Goal: Transaction & Acquisition: Purchase product/service

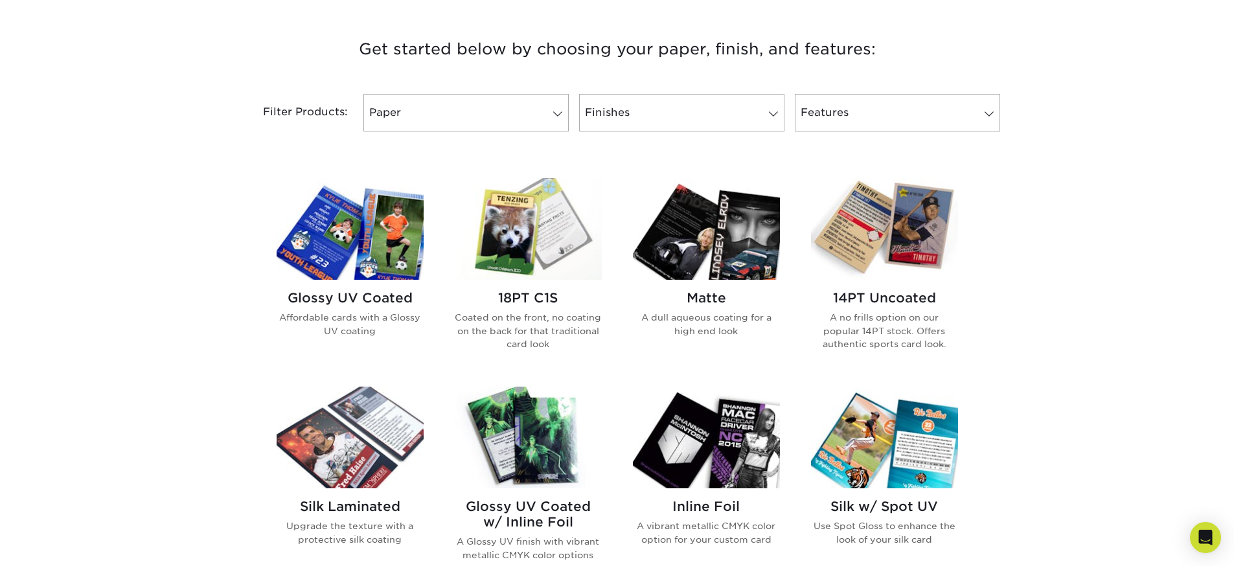
scroll to position [491, 0]
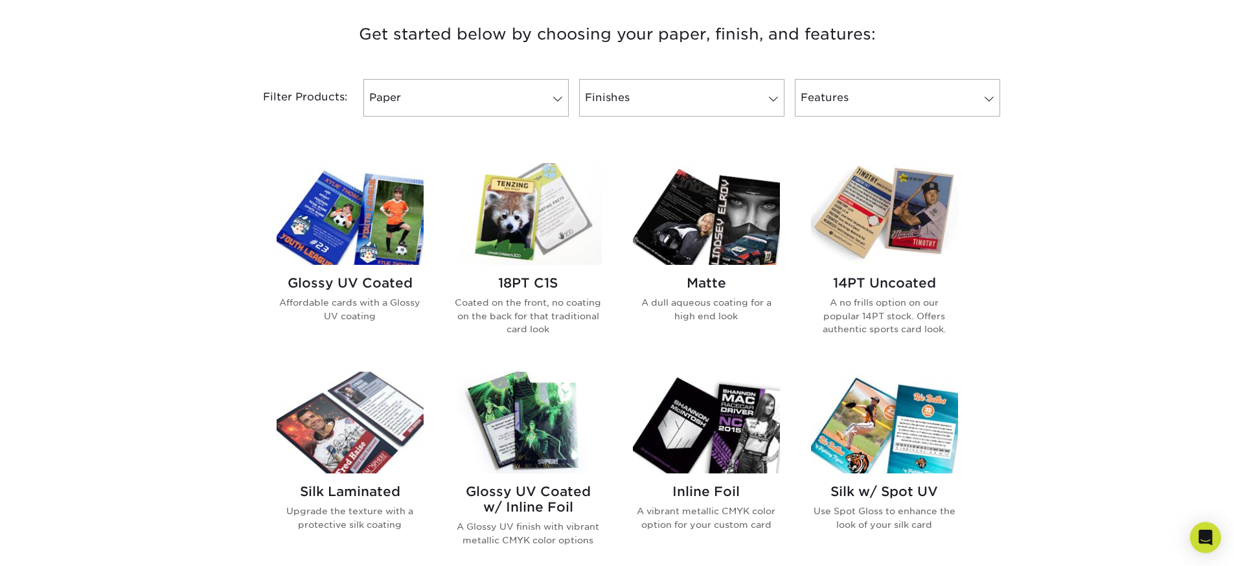
click at [549, 299] on p "Coated on the front, no coating on the back for that traditional card look" at bounding box center [528, 315] width 147 height 39
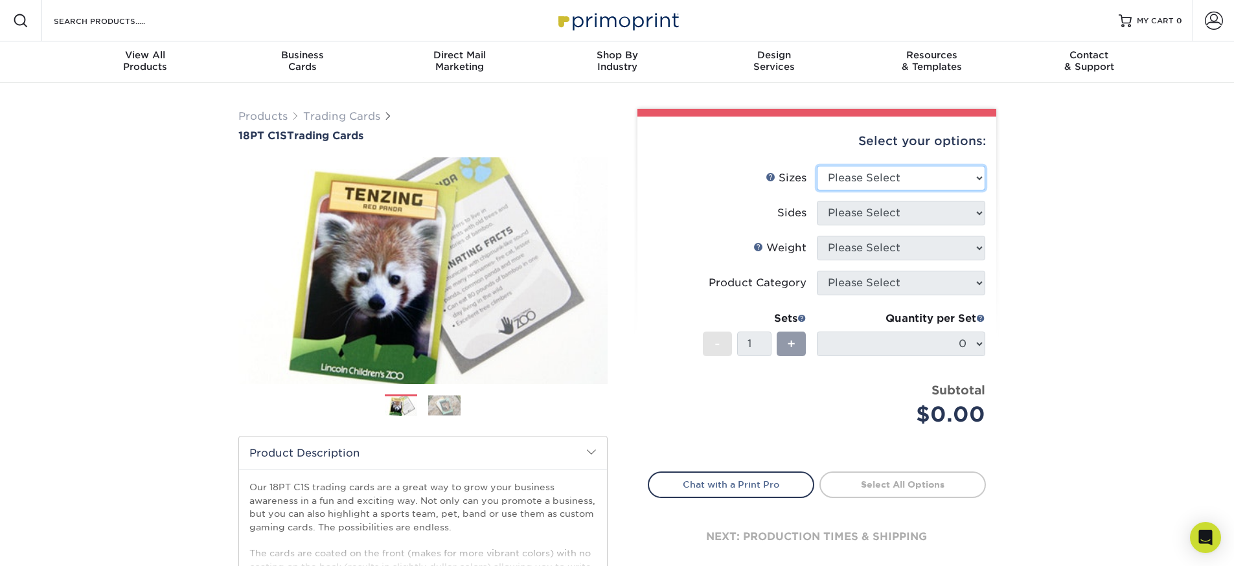
click at [934, 174] on select "Please Select 2.5" x 3.5"" at bounding box center [901, 178] width 168 height 25
select select "2.50x3.50"
click at [817, 166] on select "Please Select 2.5" x 3.5"" at bounding box center [901, 178] width 168 height 25
click at [903, 212] on select "Please Select Print Both Sides Print Front Only" at bounding box center [901, 213] width 168 height 25
select select "13abbda7-1d64-4f25-8bb2-c179b224825d"
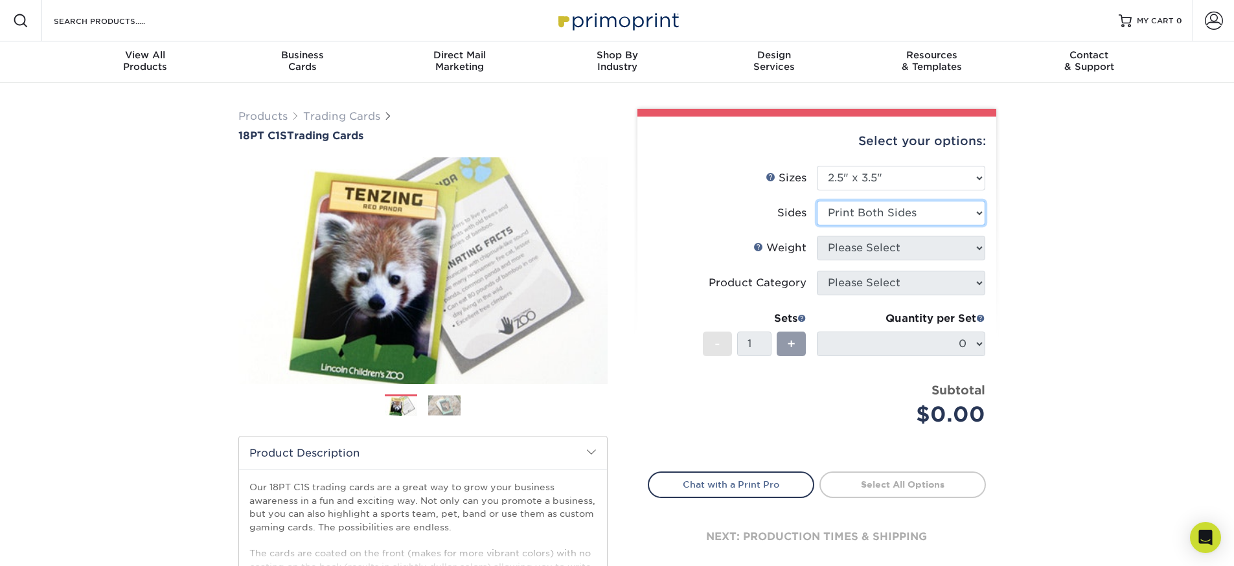
click at [817, 201] on select "Please Select Print Both Sides Print Front Only" at bounding box center [901, 213] width 168 height 25
click at [883, 249] on select "Please Select 18PT C1S" at bounding box center [901, 248] width 168 height 25
select select "18PTC1S"
click at [817, 236] on select "Please Select 18PT C1S" at bounding box center [901, 248] width 168 height 25
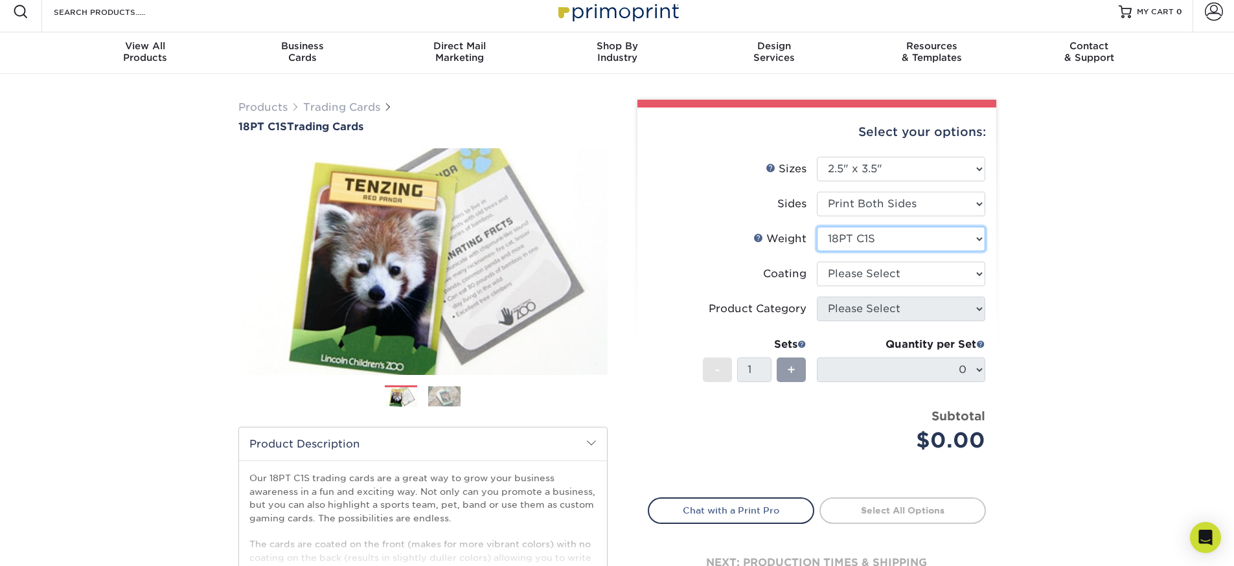
scroll to position [12, 0]
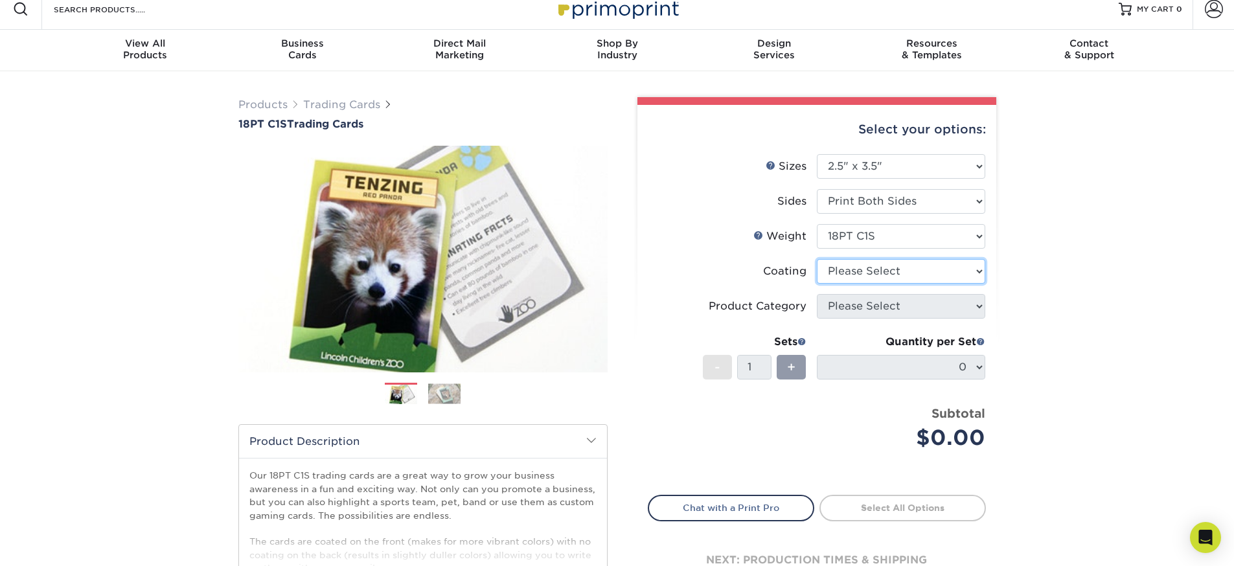
click at [860, 273] on select at bounding box center [901, 271] width 168 height 25
select select "1e8116af-acfc-44b1-83dc-8181aa338834"
click at [817, 259] on select at bounding box center [901, 271] width 168 height 25
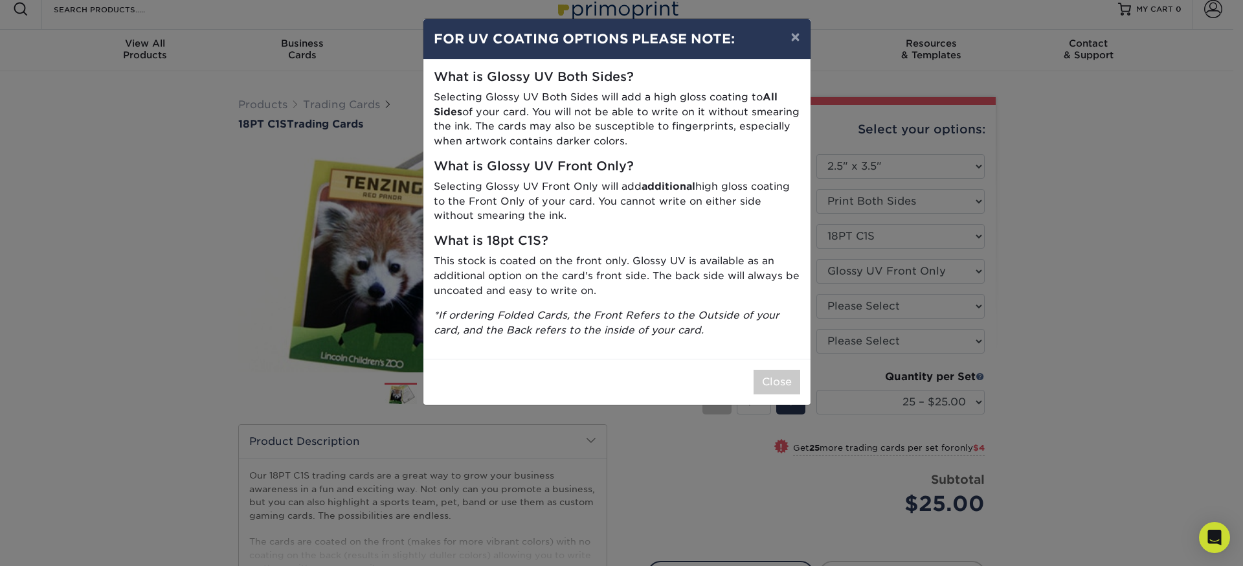
click at [802, 383] on div "Close" at bounding box center [616, 382] width 387 height 46
click at [782, 382] on button "Close" at bounding box center [777, 382] width 47 height 25
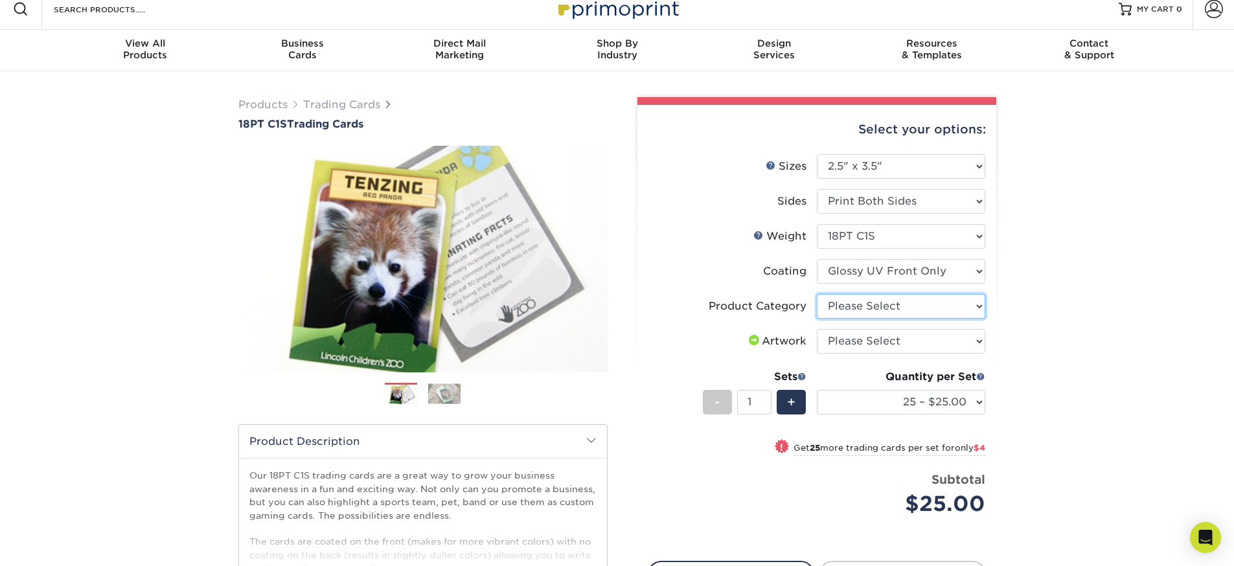
click at [917, 308] on select "Please Select Trading Cards" at bounding box center [901, 306] width 168 height 25
select select "c2f9bce9-36c2-409d-b101-c29d9d031e18"
click at [817, 294] on select "Please Select Trading Cards" at bounding box center [901, 306] width 168 height 25
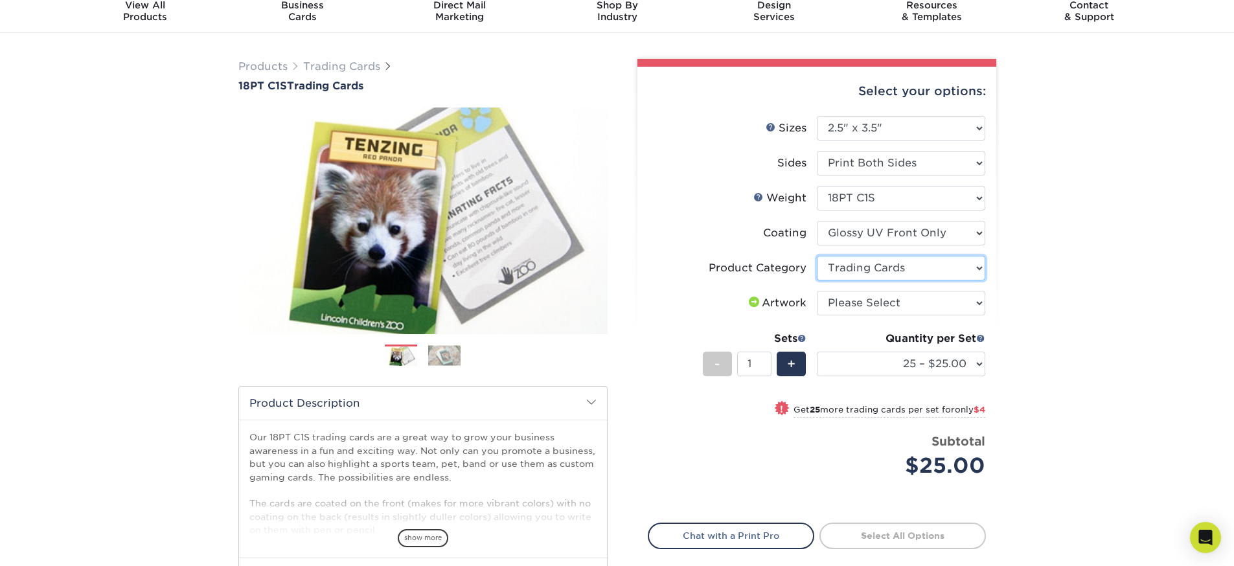
scroll to position [53, 0]
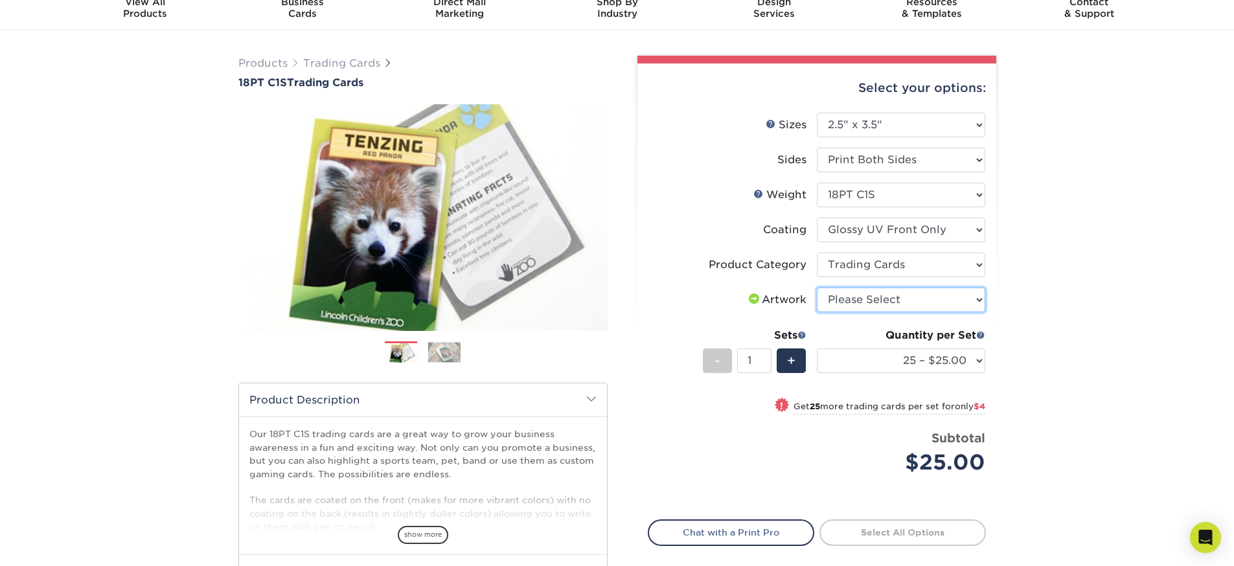
click at [863, 303] on select "Please Select I will upload files I need a design - $100" at bounding box center [901, 299] width 168 height 25
select select "upload"
click at [817, 287] on select "Please Select I will upload files I need a design - $100" at bounding box center [901, 299] width 168 height 25
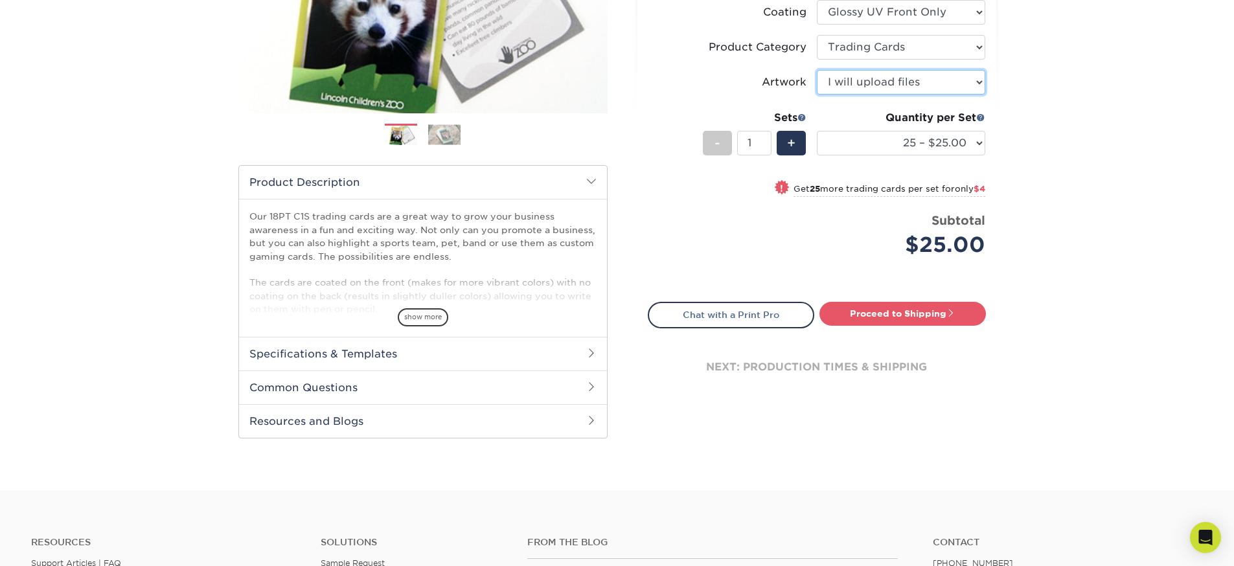
scroll to position [286, 0]
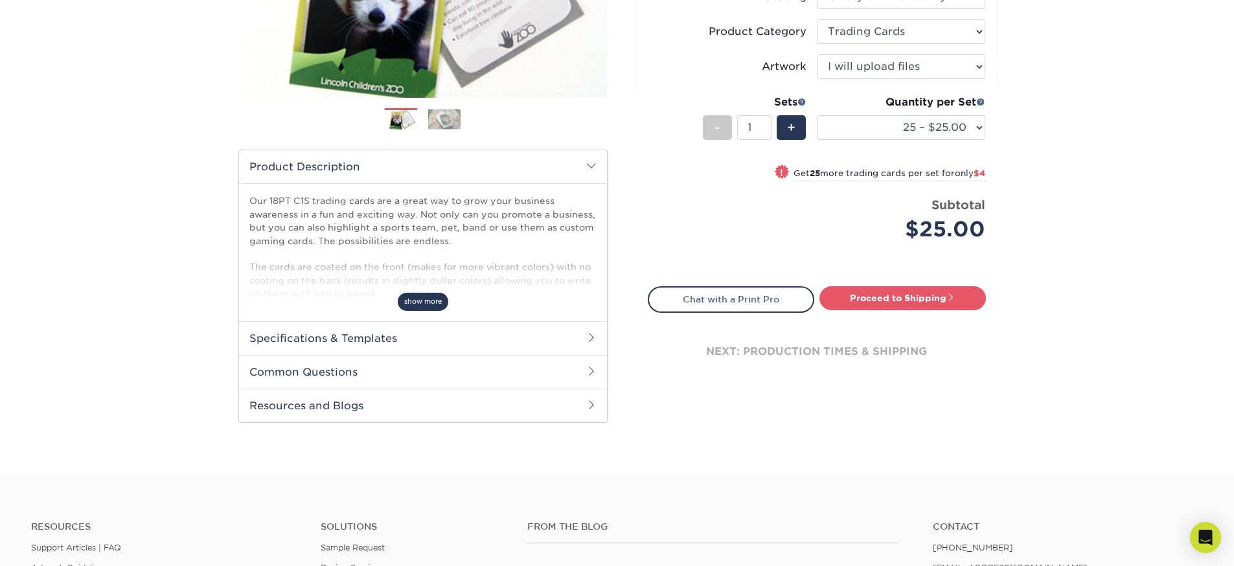
click at [423, 301] on span "show more" at bounding box center [423, 301] width 51 height 17
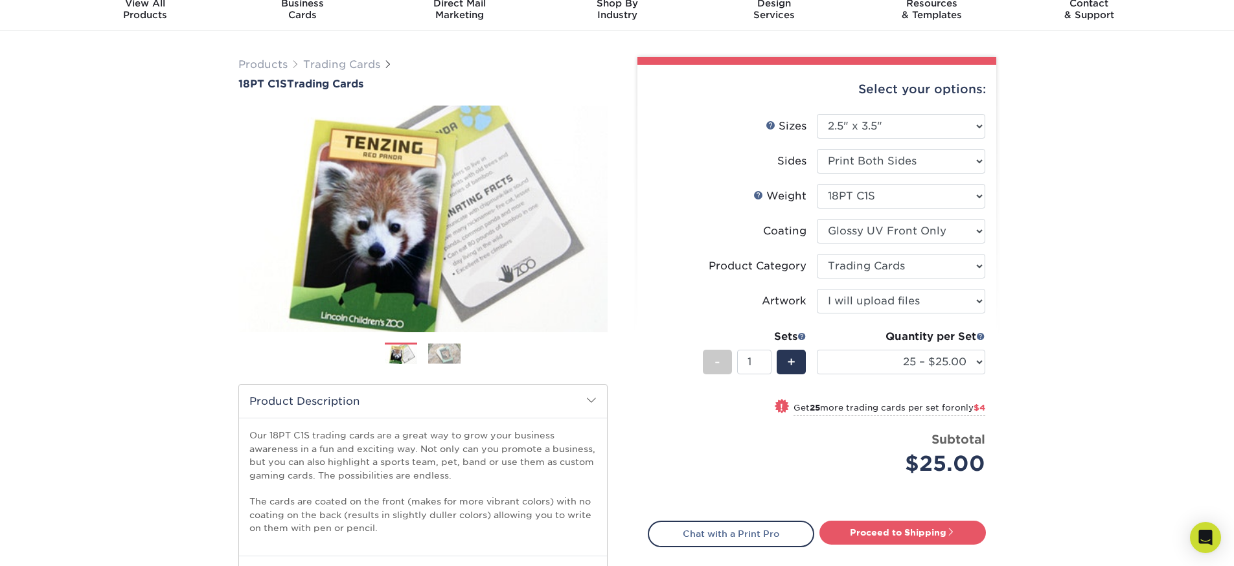
scroll to position [25, 0]
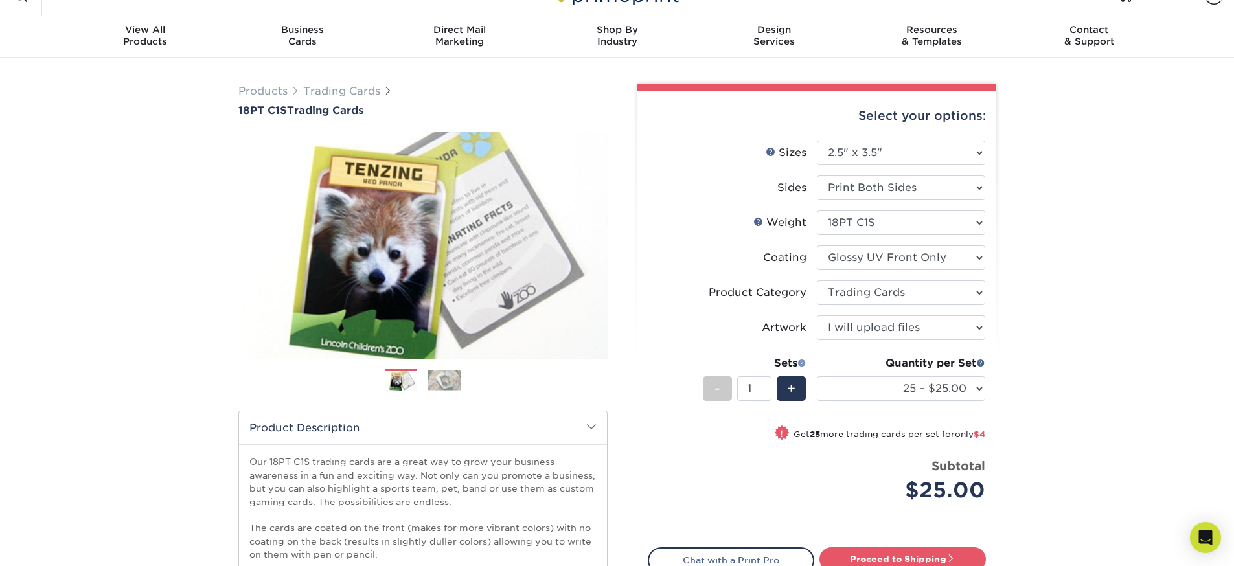
click at [802, 365] on span at bounding box center [801, 362] width 9 height 9
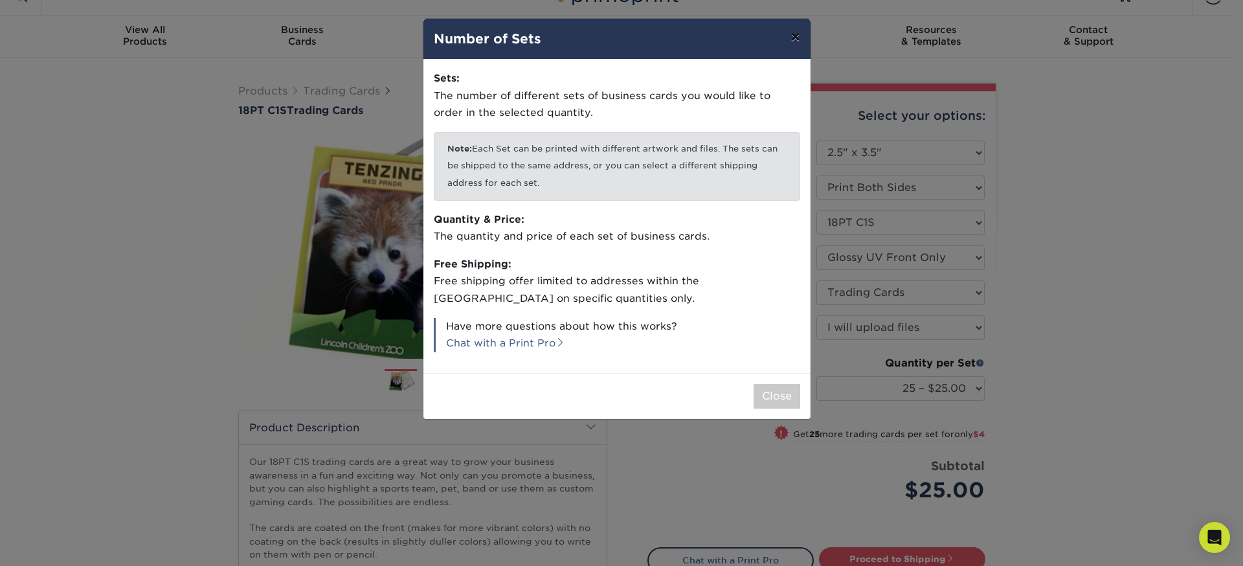
click at [795, 41] on button "×" at bounding box center [795, 37] width 30 height 36
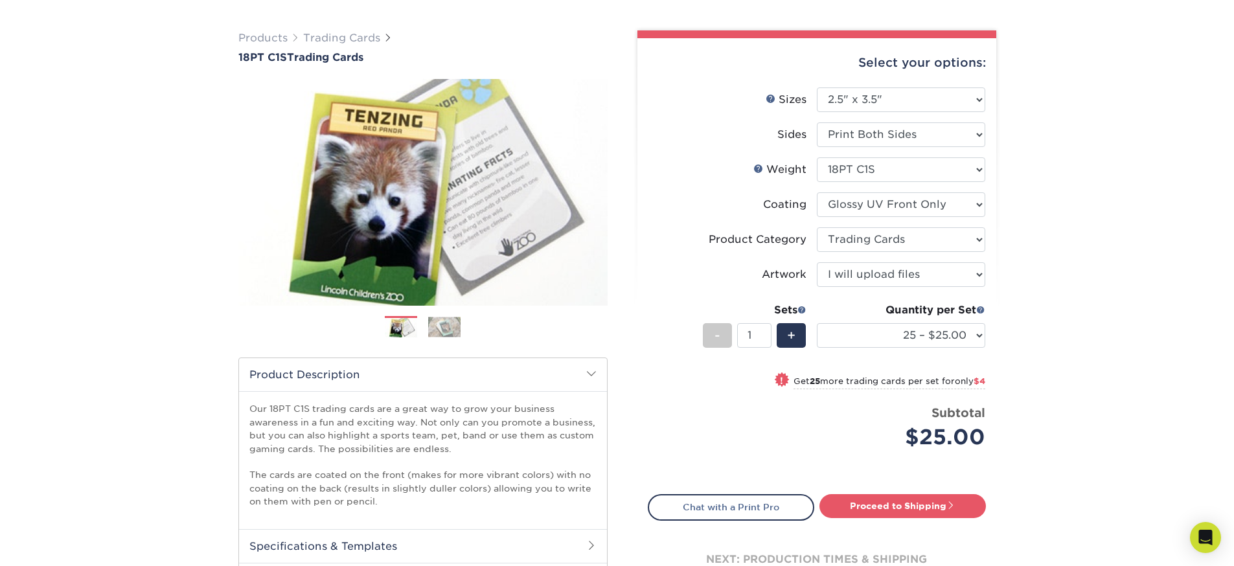
scroll to position [88, 0]
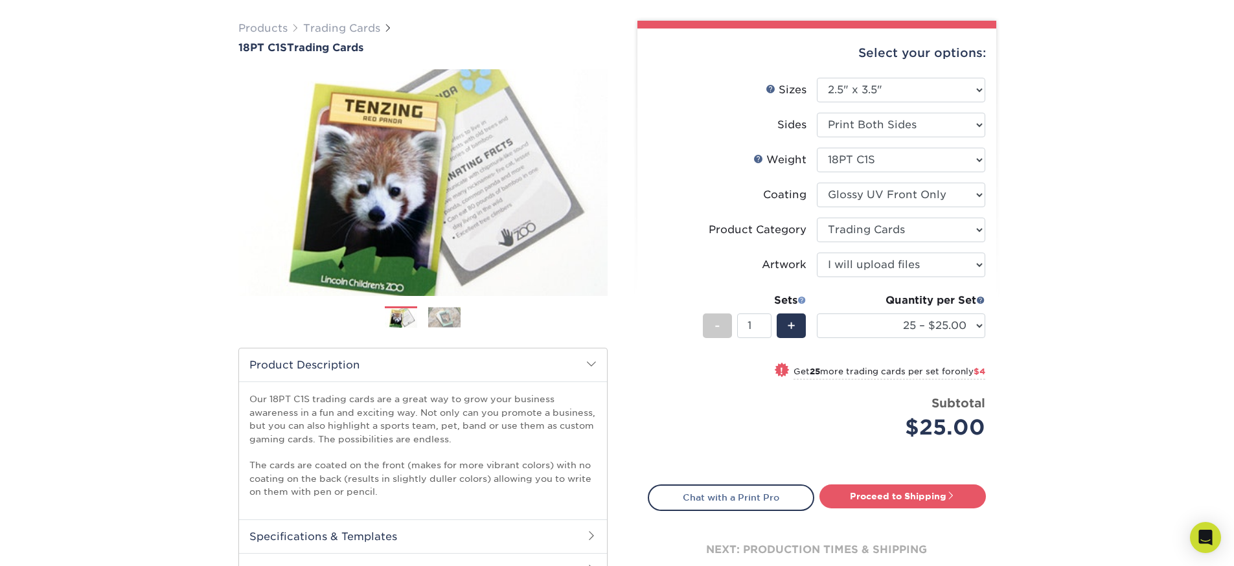
click at [802, 299] on span at bounding box center [801, 299] width 9 height 9
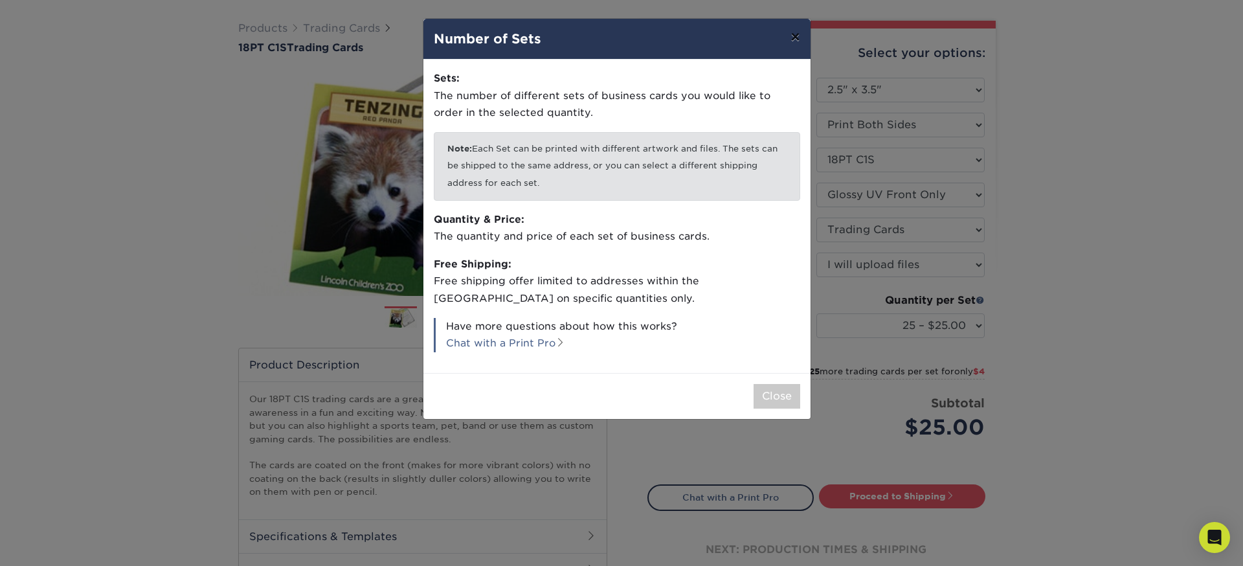
click at [798, 34] on button "×" at bounding box center [795, 37] width 30 height 36
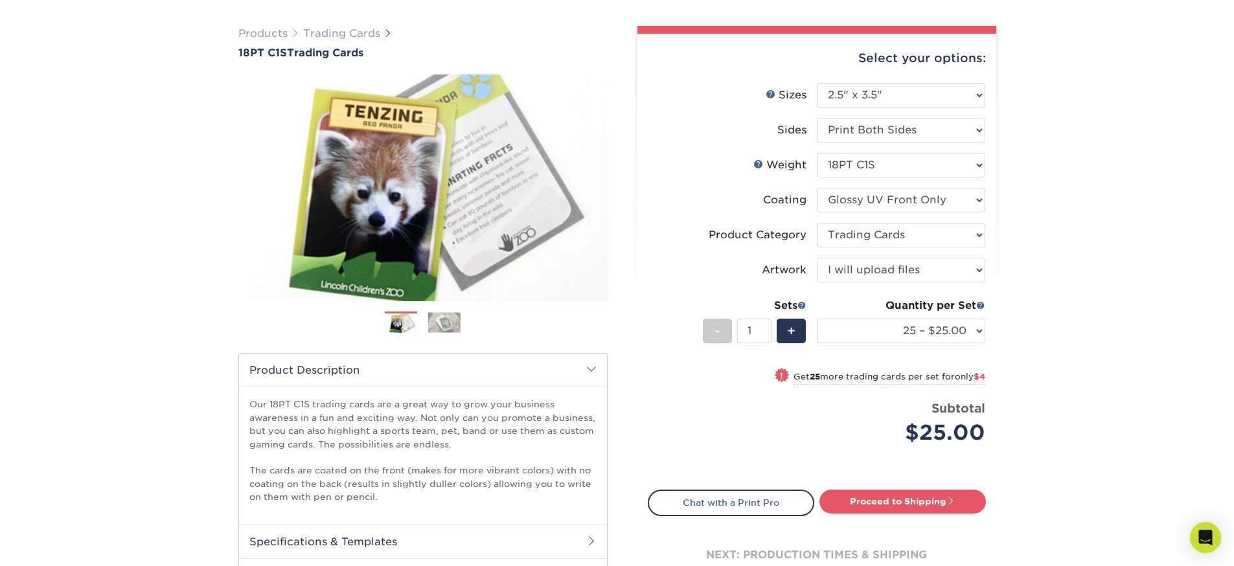
scroll to position [79, 0]
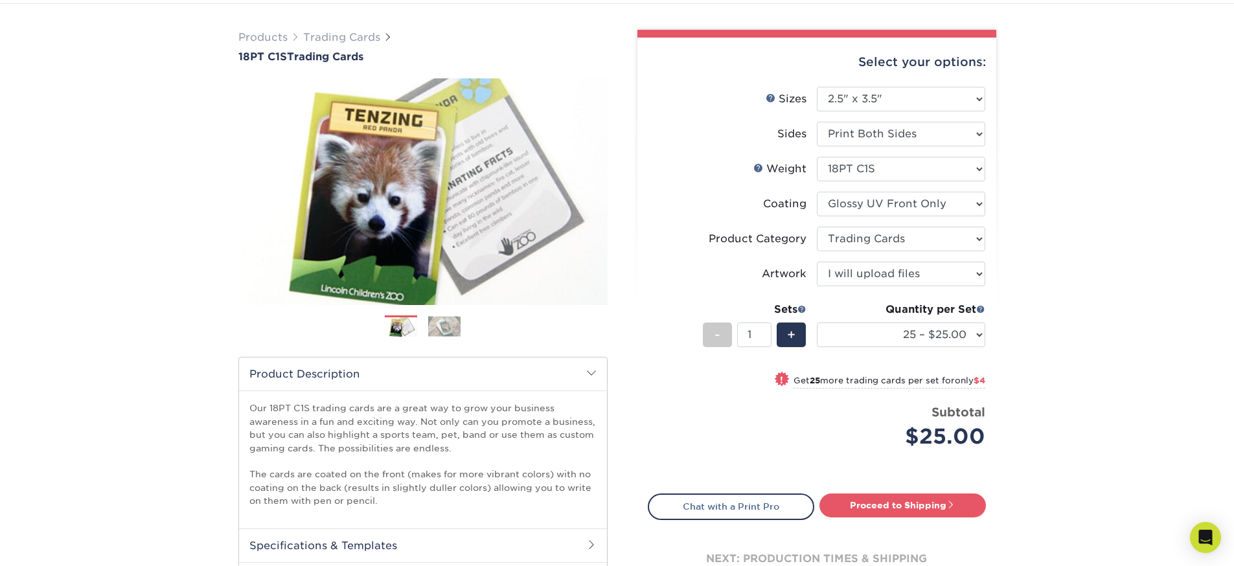
click at [925, 321] on div "Quantity per Set 25 – $25.00 50 – $29.00 75 – $37.00 100 – $41.00 250 – $48.00 …" at bounding box center [901, 332] width 168 height 60
click at [952, 336] on select "25 – $25.00 50 – $29.00 75 – $37.00 100 – $41.00 250 – $48.00 500 – $58.00 1000…" at bounding box center [901, 334] width 168 height 25
click at [927, 342] on select "25 – $25.00 50 – $29.00 75 – $37.00 100 – $41.00 250 – $48.00 500 – $58.00 1000…" at bounding box center [901, 334] width 168 height 25
click at [817, 322] on select "25 – $25.00 50 – $29.00 75 – $37.00 100 – $41.00 250 – $48.00 500 – $58.00 1000…" at bounding box center [901, 334] width 168 height 25
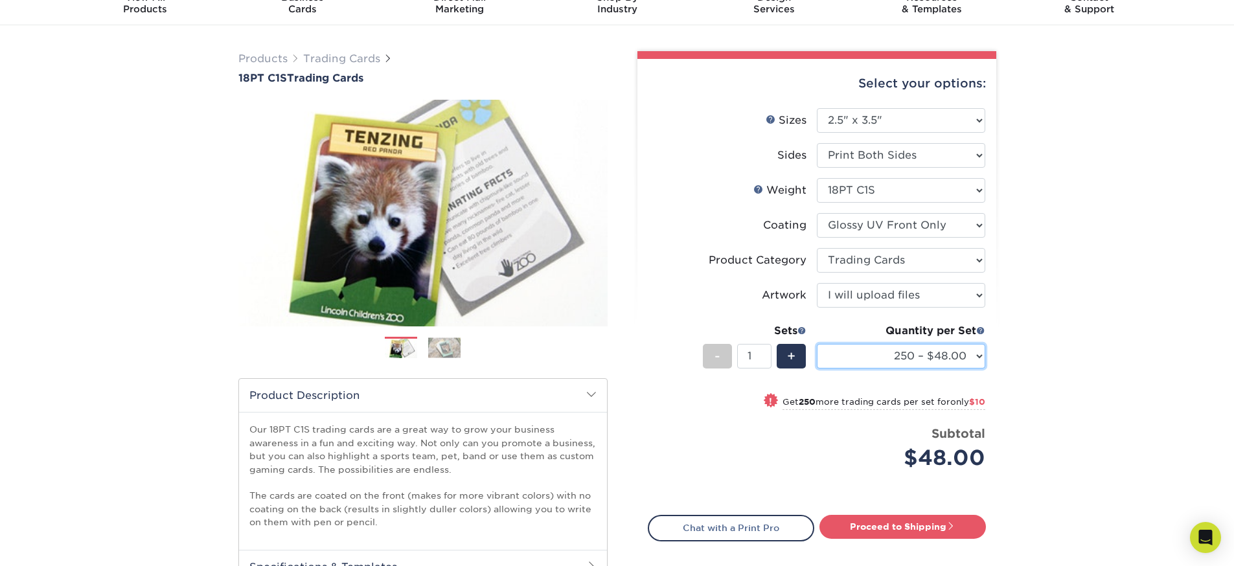
scroll to position [55, 0]
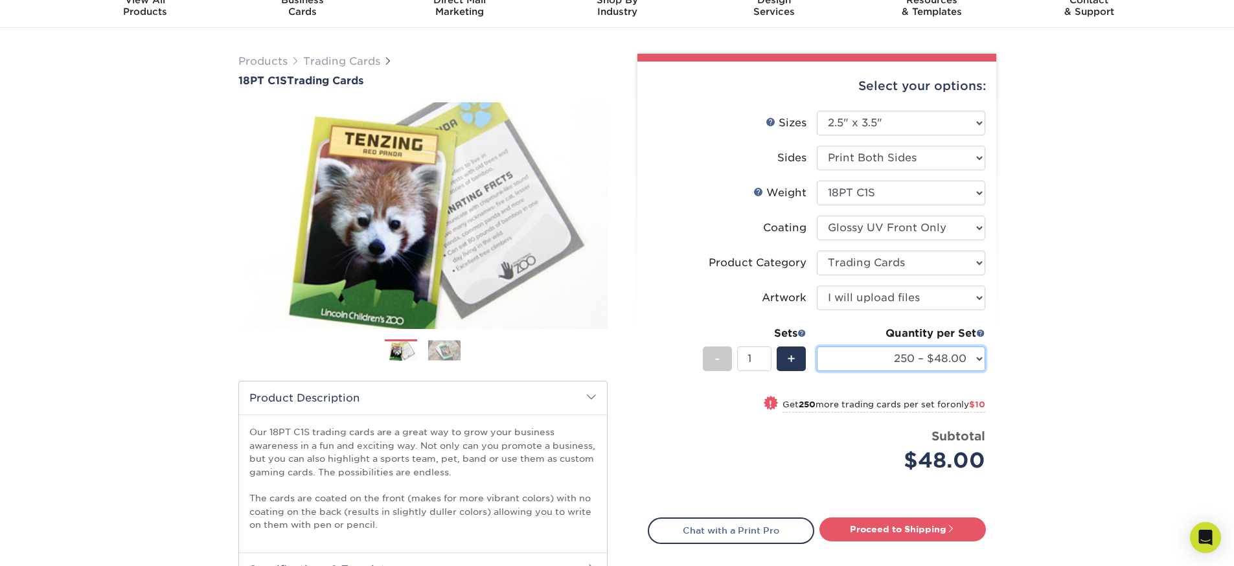
click at [891, 365] on select "25 – $25.00 50 – $29.00 75 – $37.00 100 – $41.00 250 – $48.00 500 – $58.00 1000…" at bounding box center [901, 358] width 168 height 25
click at [817, 346] on select "25 – $25.00 50 – $29.00 75 – $37.00 100 – $41.00 250 – $48.00 500 – $58.00 1000…" at bounding box center [901, 358] width 168 height 25
click at [927, 363] on select "25 – $25.00 50 – $29.00 75 – $37.00 100 – $41.00 250 – $48.00 500 – $58.00 1000…" at bounding box center [901, 358] width 168 height 25
click at [817, 346] on select "25 – $25.00 50 – $29.00 75 – $37.00 100 – $41.00 250 – $48.00 500 – $58.00 1000…" at bounding box center [901, 358] width 168 height 25
click at [951, 347] on select "25 – $25.00 50 – $29.00 75 – $37.00 100 – $41.00 250 – $48.00 500 – $58.00 1000…" at bounding box center [901, 358] width 168 height 25
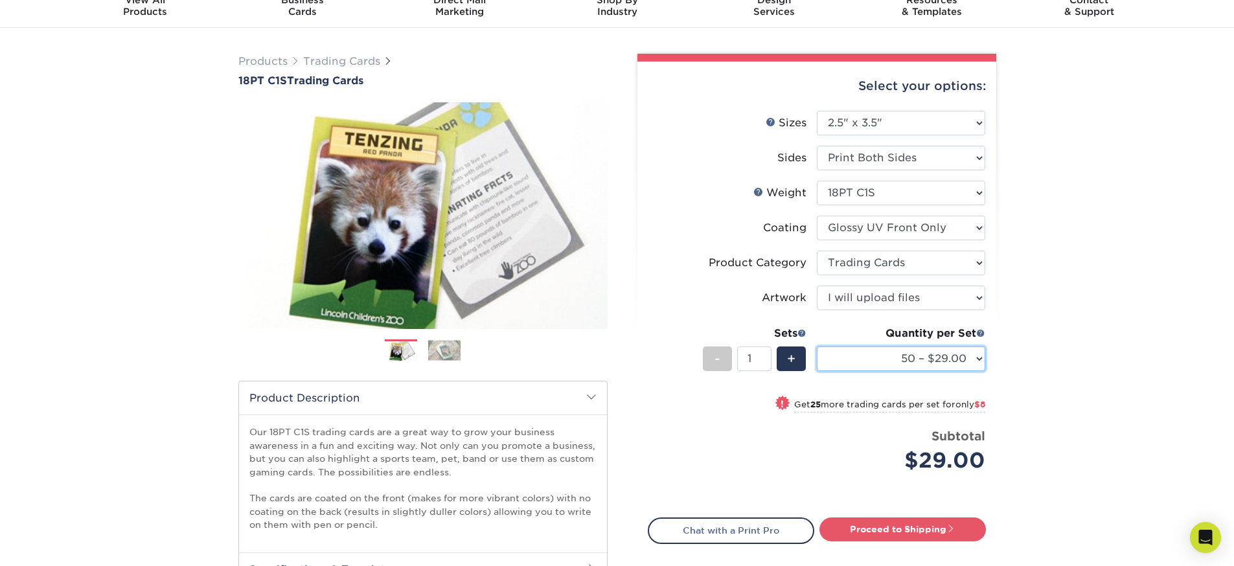
select select "25 – $25.00"
click at [817, 346] on select "25 – $25.00 50 – $29.00 75 – $37.00 100 – $41.00 250 – $48.00 500 – $58.00 1000…" at bounding box center [901, 358] width 168 height 25
click at [796, 363] on div "+" at bounding box center [790, 358] width 29 height 25
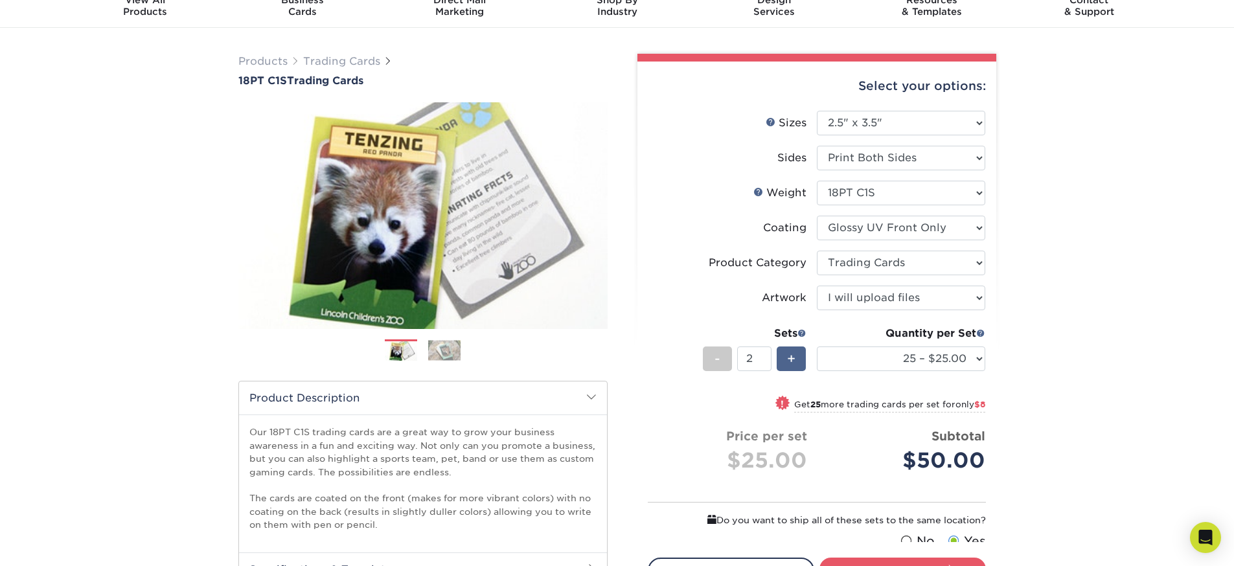
click at [796, 363] on div "+" at bounding box center [790, 358] width 29 height 25
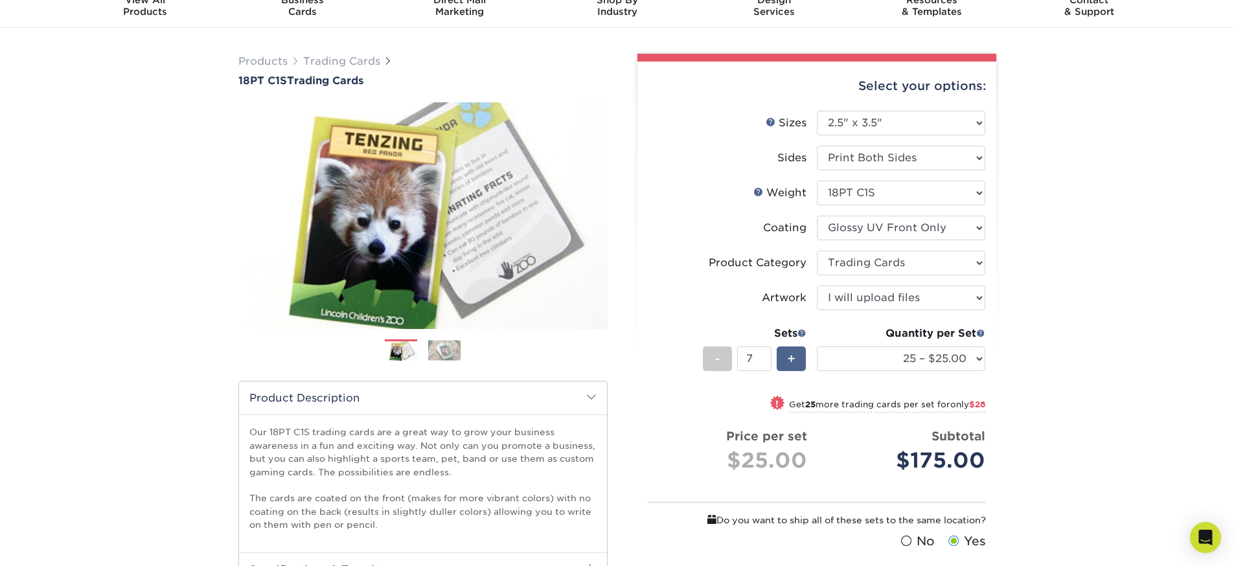
click at [796, 363] on div "+" at bounding box center [790, 358] width 29 height 25
type input "9"
click at [1022, 395] on div "Products Trading Cards 18PT C1S Trading Cards Previous Next show more" at bounding box center [617, 374] width 1234 height 693
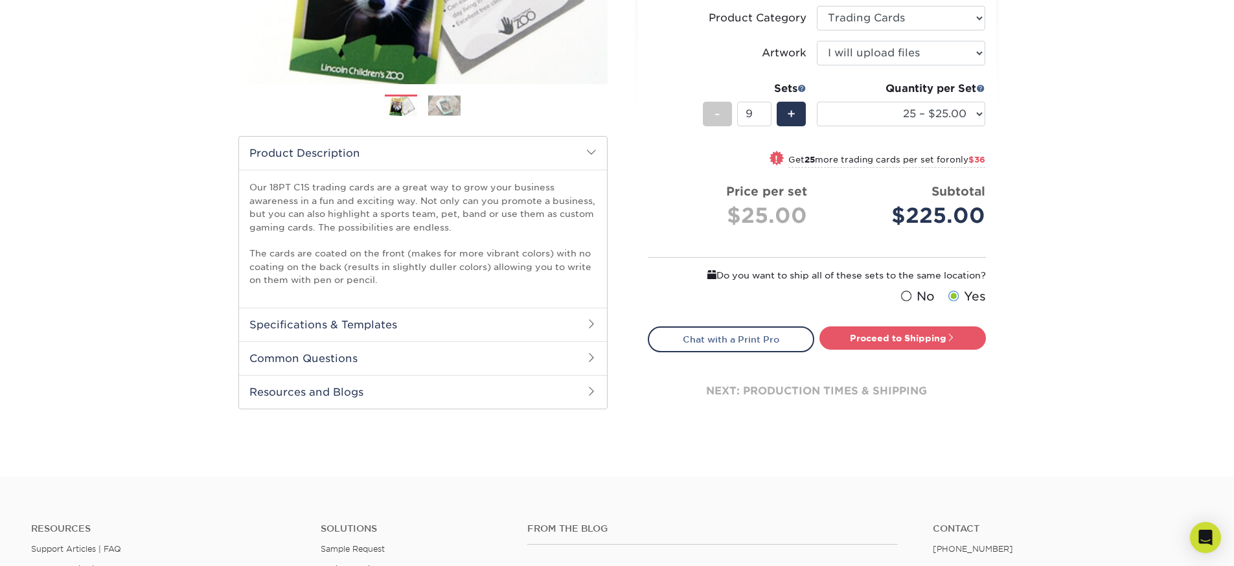
scroll to position [92, 0]
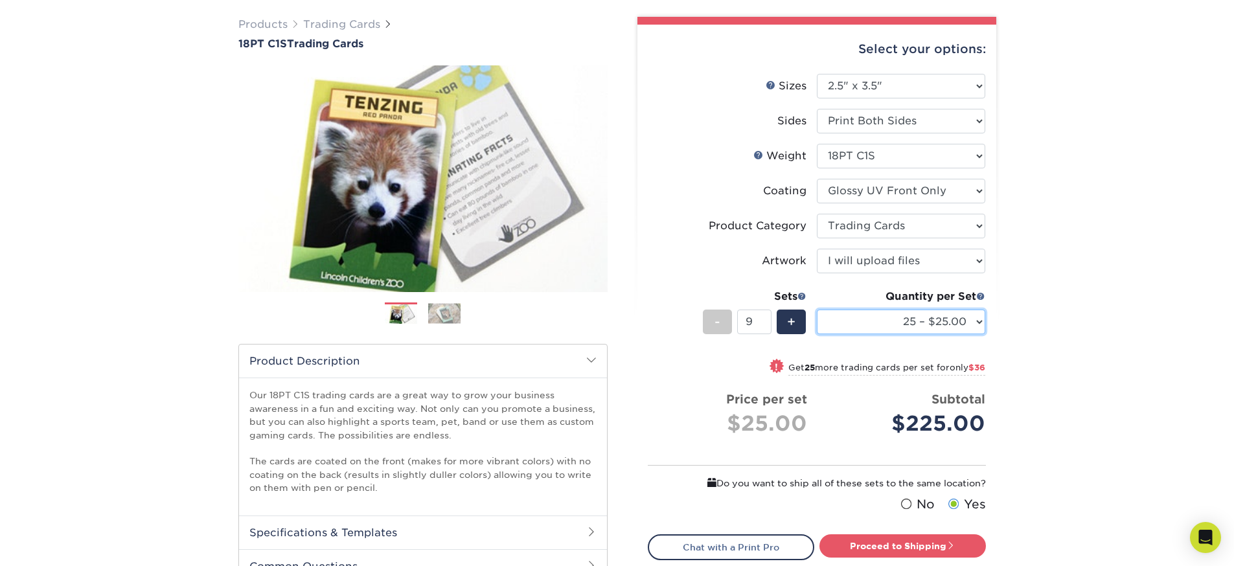
click at [966, 324] on select "25 – $25.00 50 – $29.00 75 – $37.00 100 – $41.00 250 – $48.00 500 – $58.00 1000…" at bounding box center [901, 322] width 168 height 25
select select "50 – $29.00"
click at [817, 310] on select "25 – $25.00 50 – $29.00 75 – $37.00 100 – $41.00 250 – $48.00 500 – $58.00 1000…" at bounding box center [901, 322] width 168 height 25
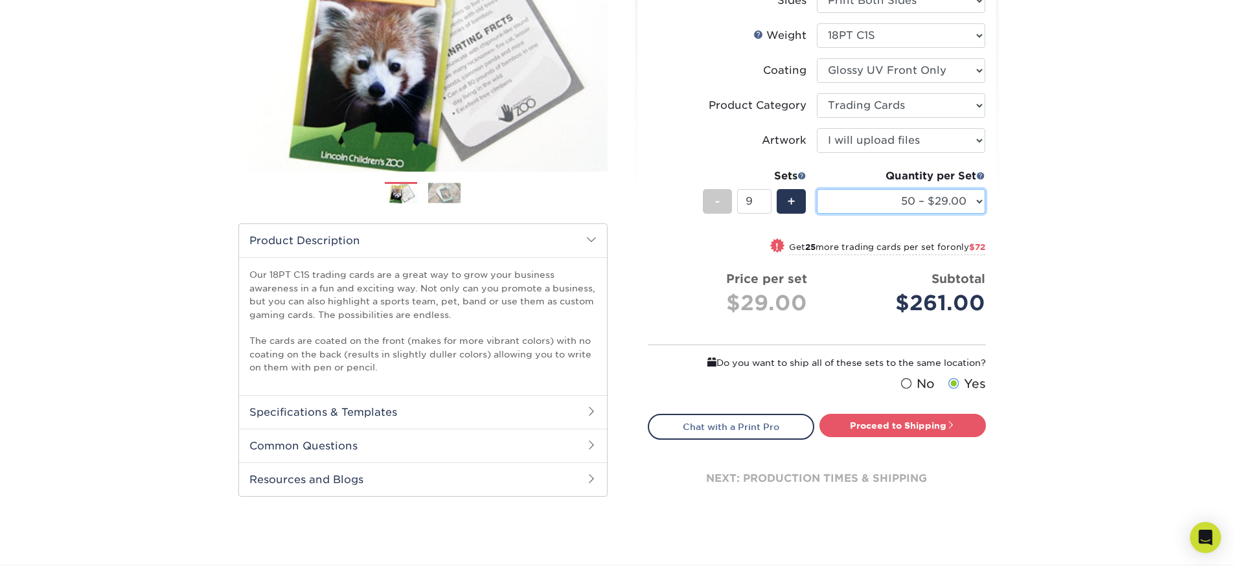
scroll to position [214, 0]
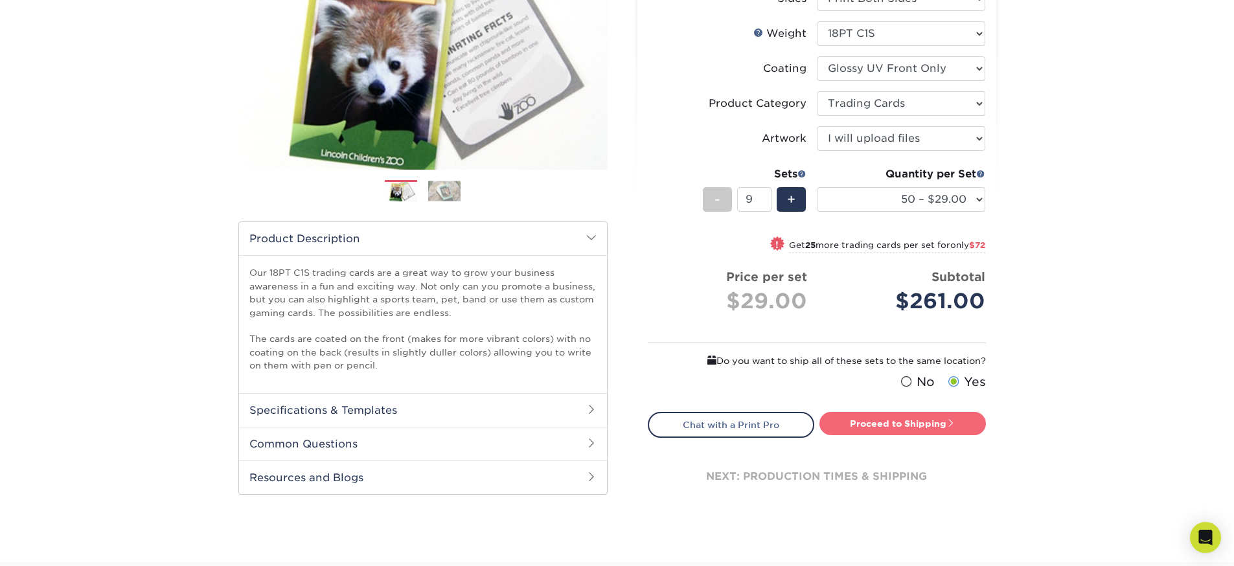
click at [945, 425] on link "Proceed to Shipping" at bounding box center [902, 423] width 166 height 23
type input "Set 1"
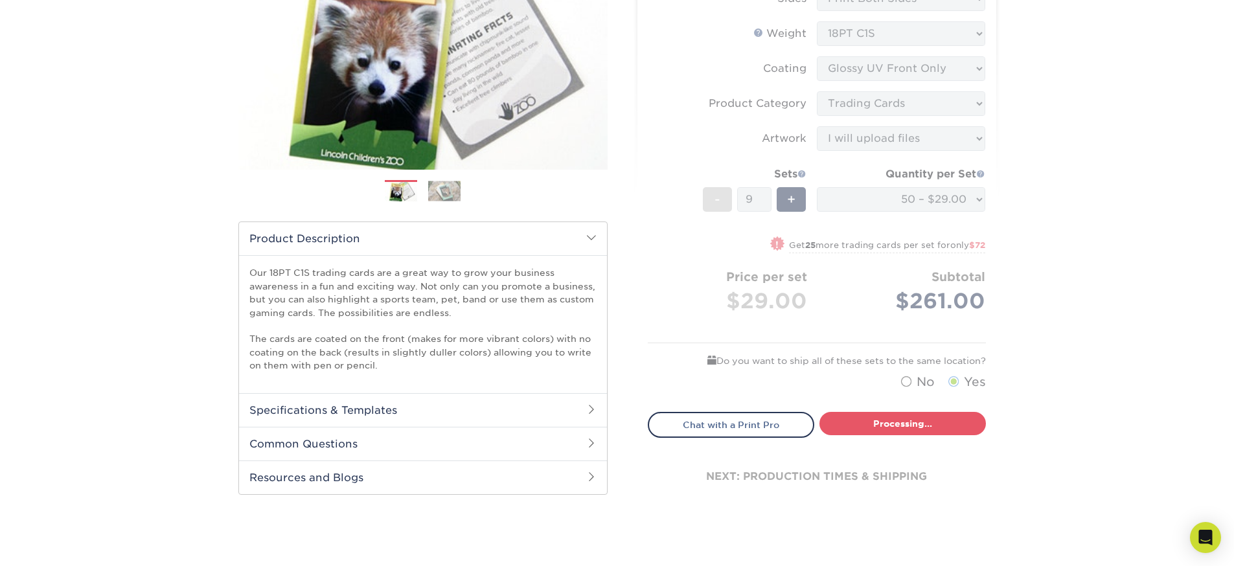
select select "43eb4afa-628e-487b-adac-7598d371c1af"
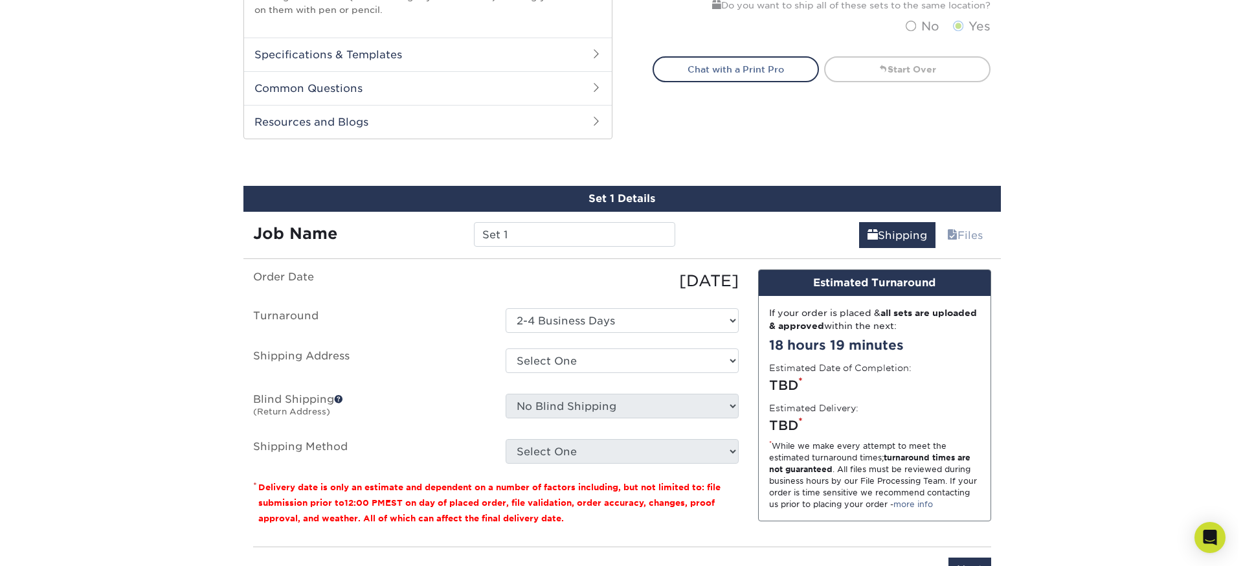
scroll to position [661, 0]
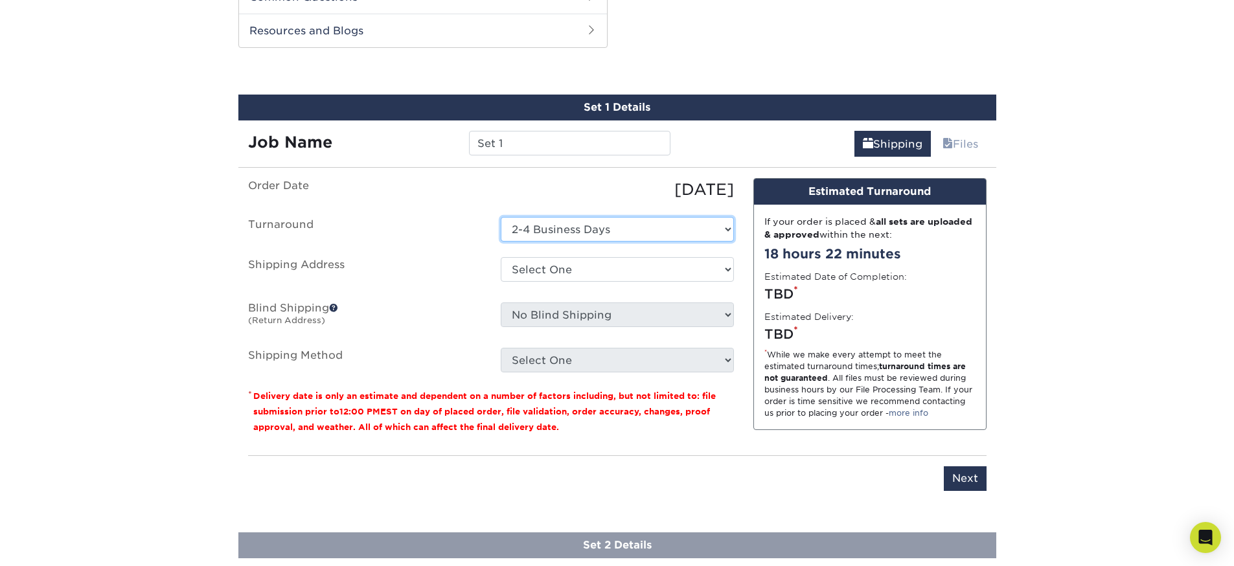
click at [638, 231] on select "Select One 2-4 Business Days" at bounding box center [617, 229] width 233 height 25
click at [571, 269] on select "Select One + Add New Address - Login" at bounding box center [617, 269] width 233 height 25
select select "newaddress"
click at [501, 257] on select "Select One + Add New Address - Login" at bounding box center [617, 269] width 233 height 25
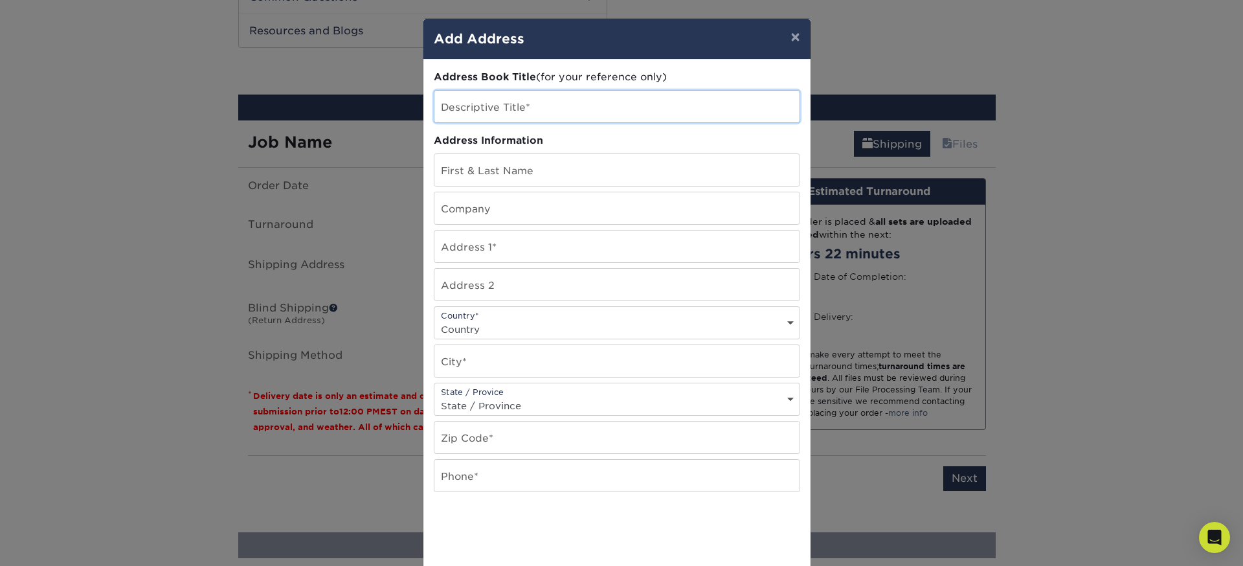
click at [519, 114] on input "text" at bounding box center [616, 107] width 365 height 32
type input "G&A Partners"
type input "[PERSON_NAME]"
type input "G&A Partners"
type input "[STREET_ADDRESS][PERSON_NAME]"
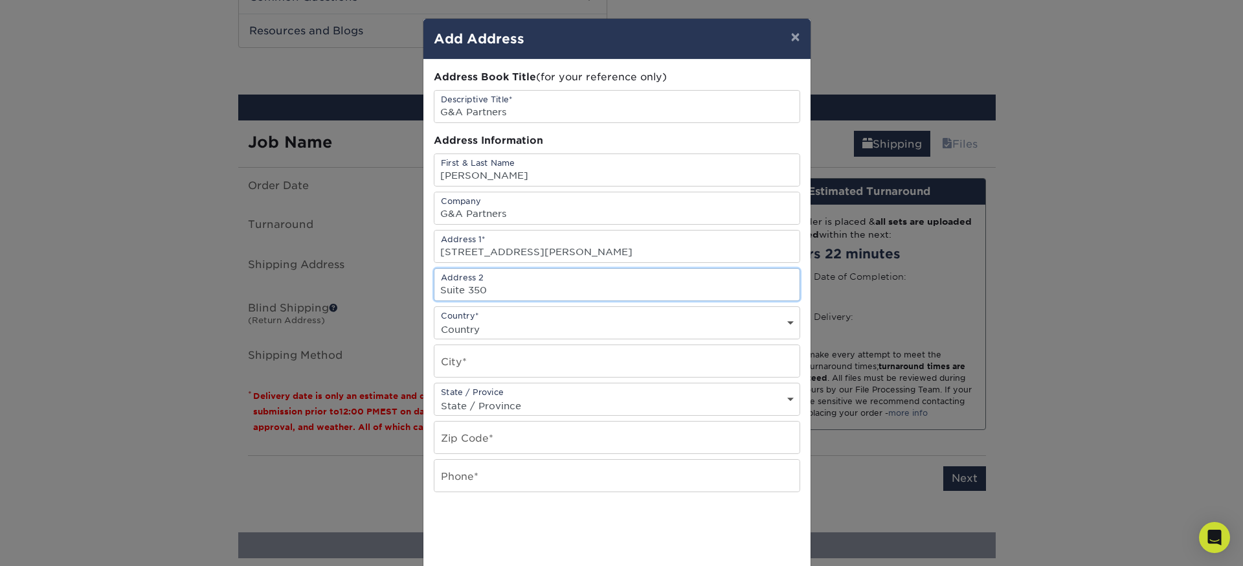
type input "Suite 350"
select select "US"
type input "[GEOGRAPHIC_DATA]"
select select "[GEOGRAPHIC_DATA]"
type input "77094"
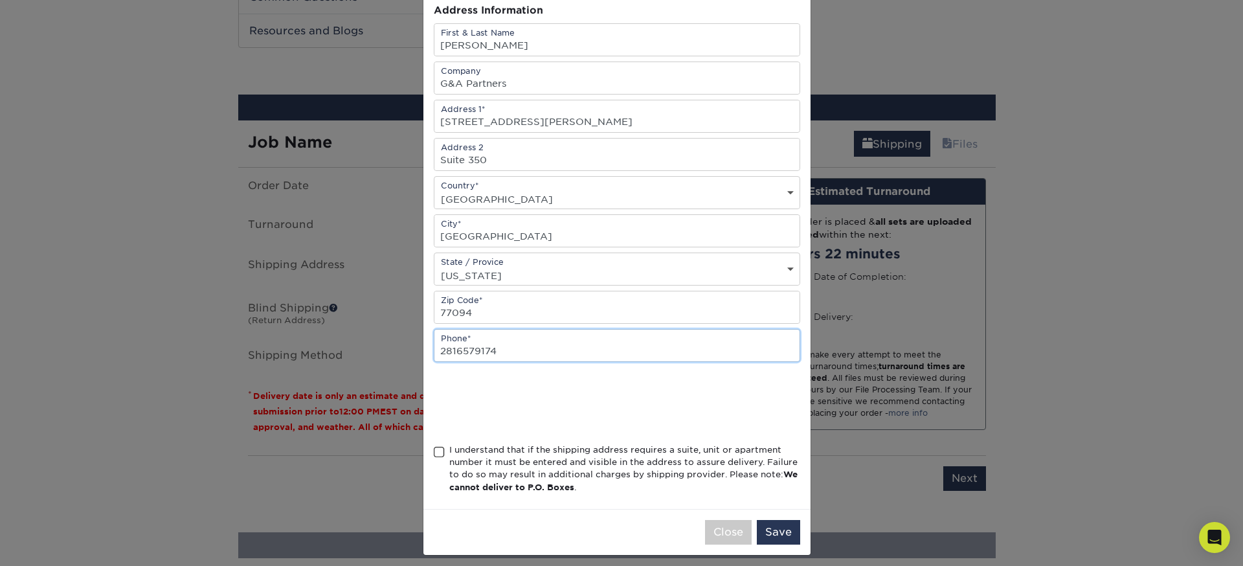
scroll to position [138, 0]
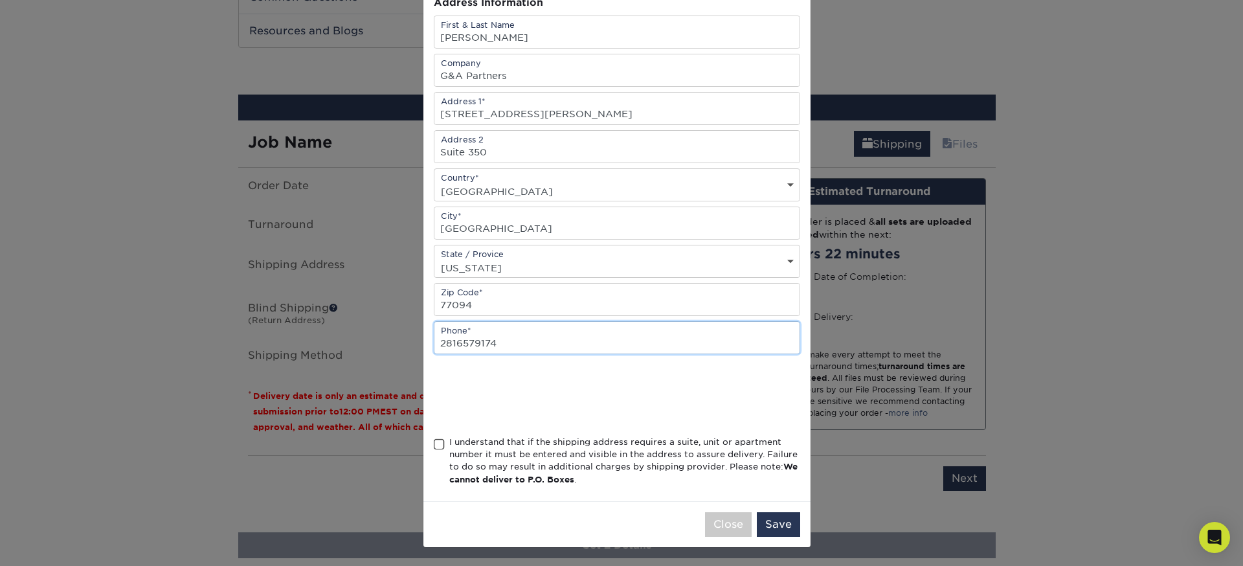
type input "2816579174"
click at [434, 444] on span at bounding box center [439, 444] width 11 height 12
click at [0, 0] on input "I understand that if the shipping address requires a suite, unit or apartment n…" at bounding box center [0, 0] width 0 height 0
click at [592, 479] on div "I understand that if the shipping address requires a suite, unit or apartment n…" at bounding box center [624, 461] width 351 height 51
click at [0, 0] on input "I understand that if the shipping address requires a suite, unit or apartment n…" at bounding box center [0, 0] width 0 height 0
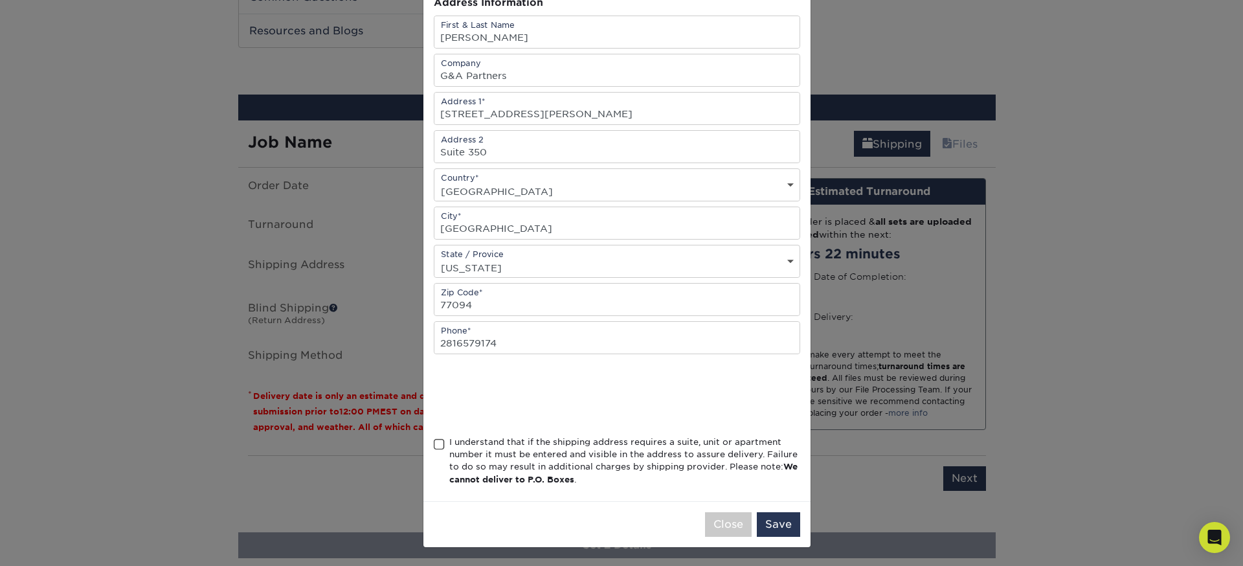
click at [434, 444] on span at bounding box center [439, 444] width 11 height 12
click at [0, 0] on input "I understand that if the shipping address requires a suite, unit or apartment n…" at bounding box center [0, 0] width 0 height 0
click at [758, 523] on button "Save" at bounding box center [778, 524] width 43 height 25
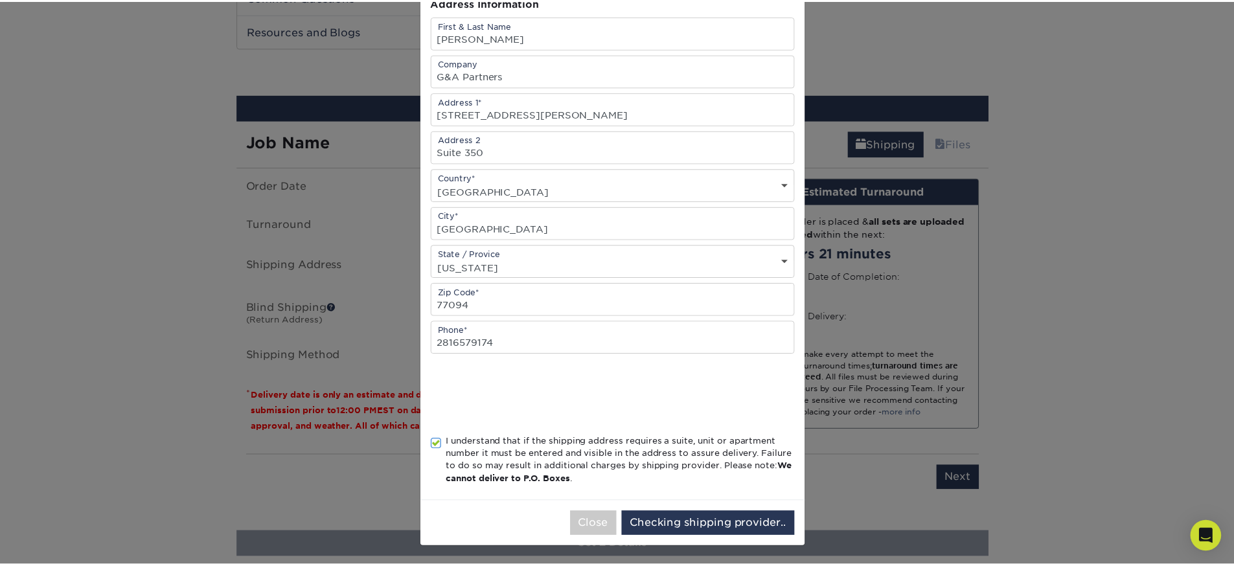
scroll to position [0, 0]
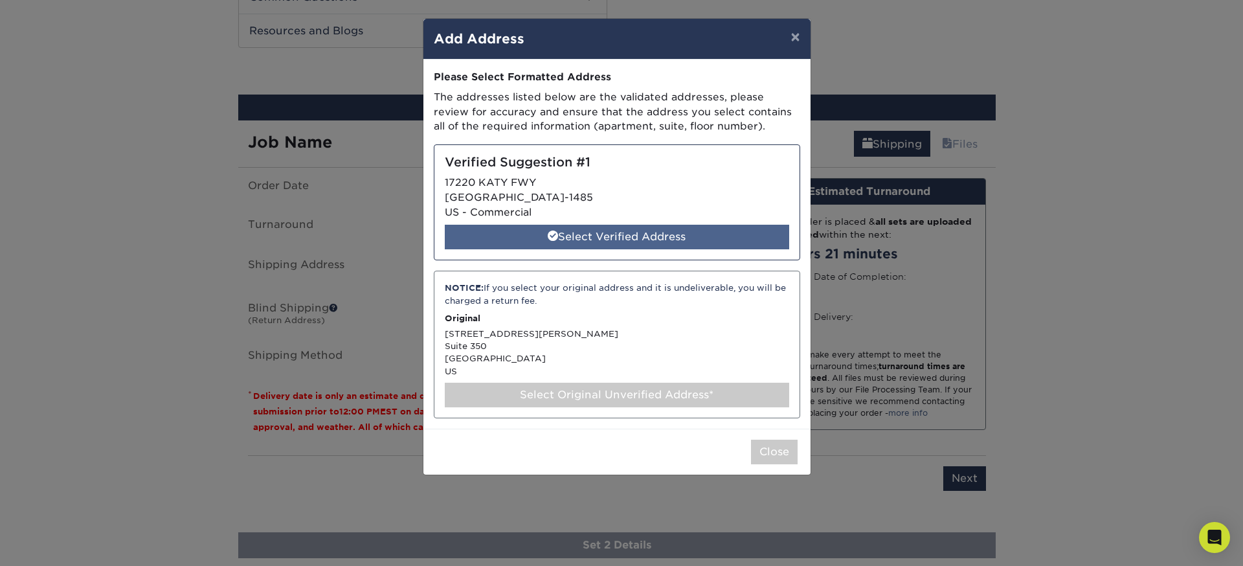
click at [643, 237] on div "Select Verified Address" at bounding box center [617, 237] width 344 height 25
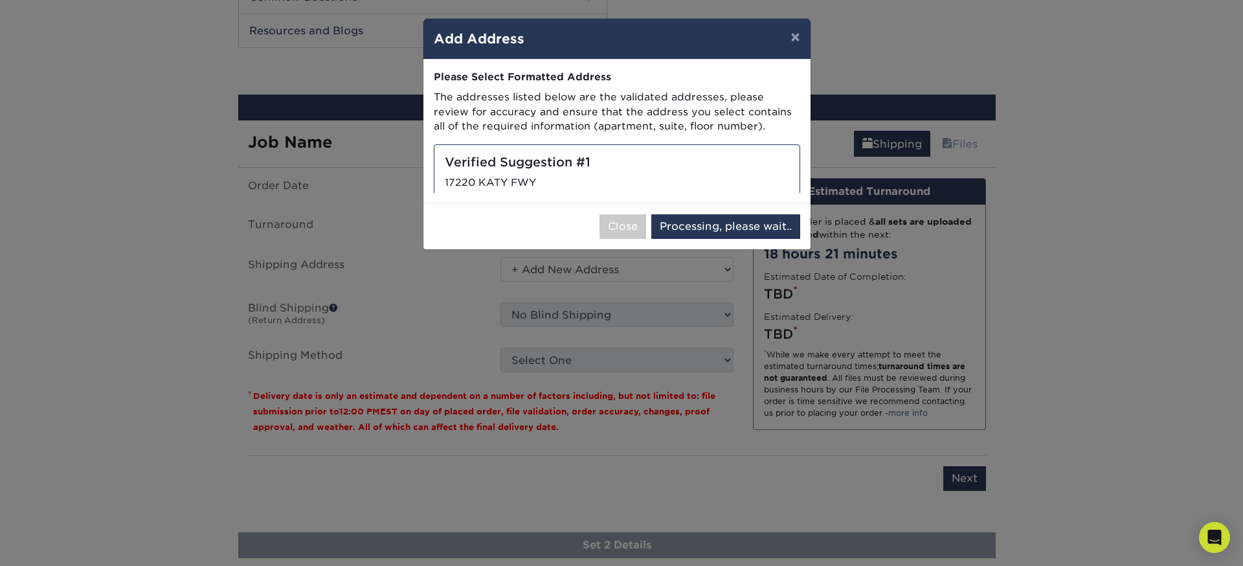
select select "285795"
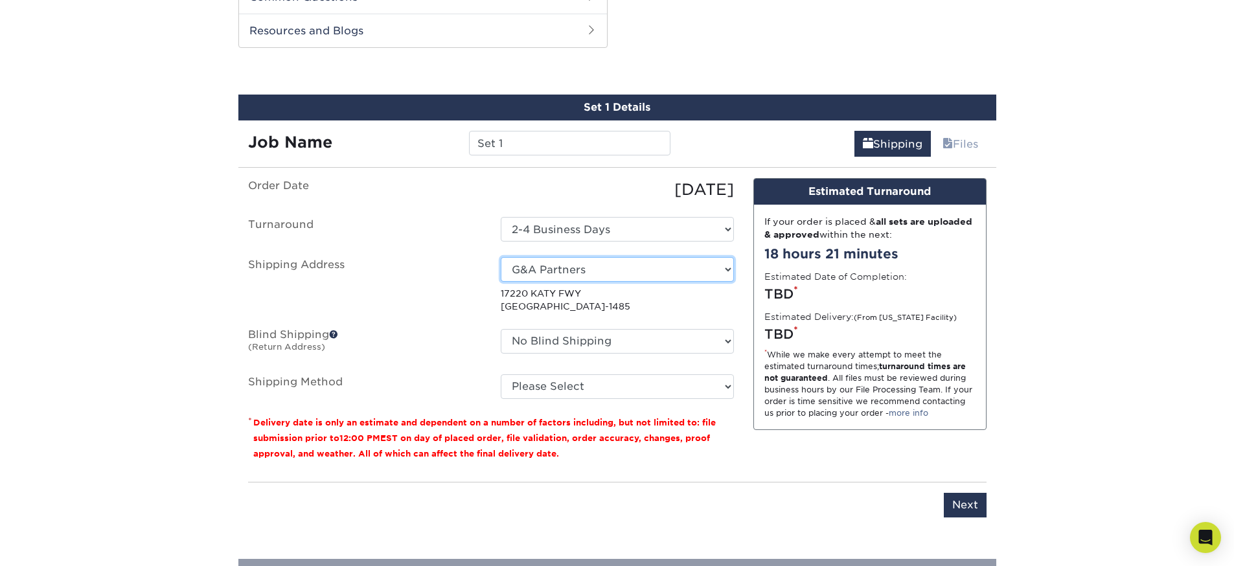
click at [637, 275] on select "Select One G&A Partners + Add New Address - Login" at bounding box center [617, 269] width 233 height 25
click at [578, 338] on select "No Blind Shipping + Add New Address" at bounding box center [617, 341] width 233 height 25
click at [334, 334] on span at bounding box center [333, 334] width 9 height 9
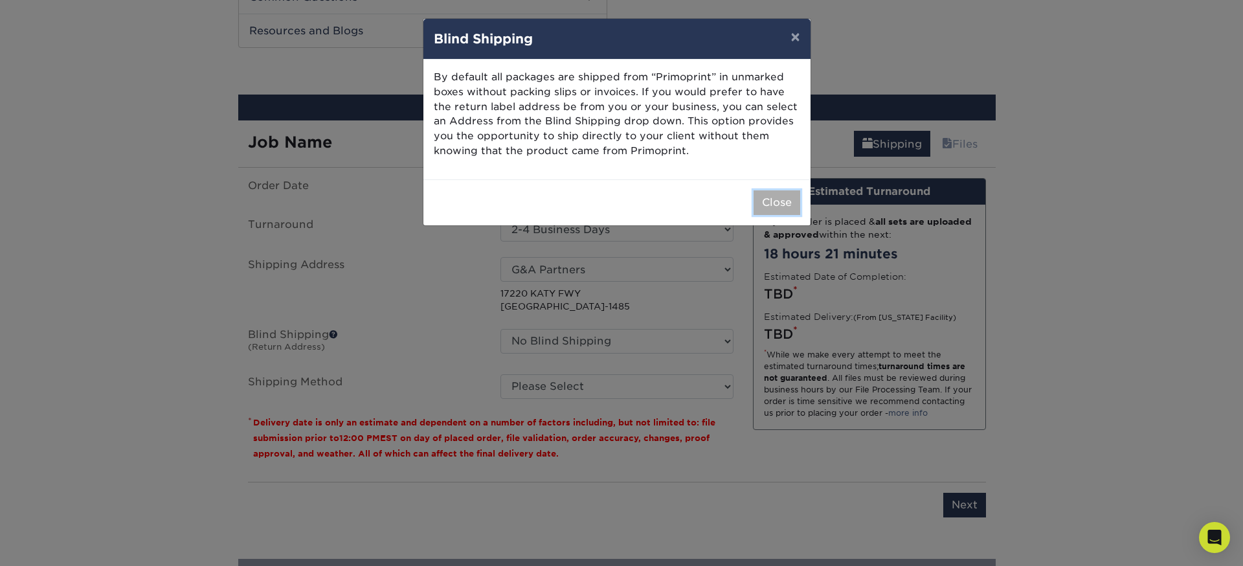
click at [789, 210] on button "Close" at bounding box center [777, 202] width 47 height 25
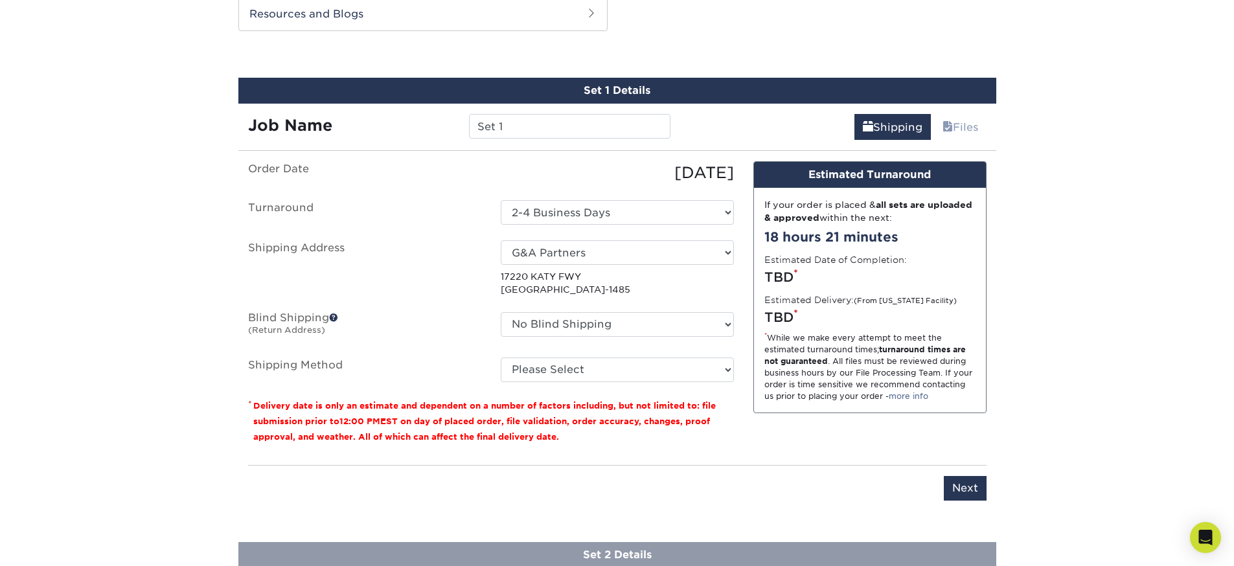
scroll to position [680, 0]
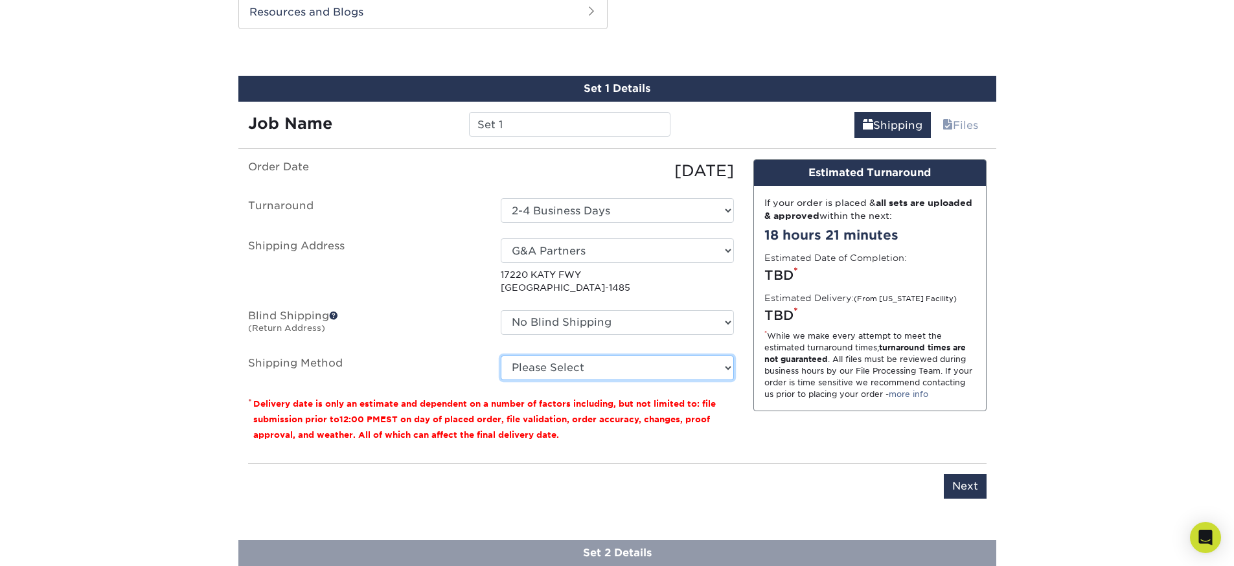
click at [580, 379] on select "Please Select Ground Shipping (+$15.55) 3 Day Shipping Service (+$18.79) 2 Day …" at bounding box center [617, 367] width 233 height 25
click at [501, 355] on select "Please Select Ground Shipping (+$15.55) 3 Day Shipping Service (+$18.79) 2 Day …" at bounding box center [617, 367] width 233 height 25
click at [666, 370] on select "Please Select Ground Shipping (+$15.55) 3 Day Shipping Service (+$18.79) 2 Day …" at bounding box center [617, 367] width 233 height 25
click at [501, 355] on select "Please Select Ground Shipping (+$15.55) 3 Day Shipping Service (+$18.79) 2 Day …" at bounding box center [617, 367] width 233 height 25
click at [686, 374] on select "Please Select Ground Shipping (+$15.55) 3 Day Shipping Service (+$18.79) 2 Day …" at bounding box center [617, 367] width 233 height 25
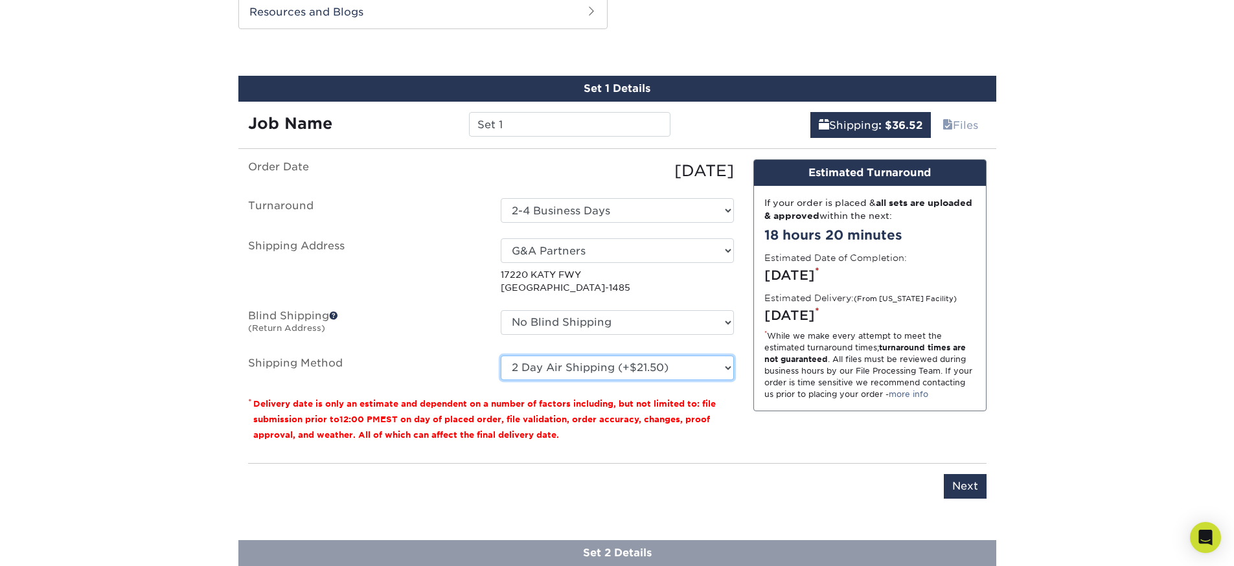
click at [501, 355] on select "Please Select Ground Shipping (+$15.55) 3 Day Shipping Service (+$18.79) 2 Day …" at bounding box center [617, 367] width 233 height 25
click at [672, 366] on select "Please Select Ground Shipping (+$15.55) 3 Day Shipping Service (+$18.79) 2 Day …" at bounding box center [617, 367] width 233 height 25
click at [501, 355] on select "Please Select Ground Shipping (+$15.55) 3 Day Shipping Service (+$18.79) 2 Day …" at bounding box center [617, 367] width 233 height 25
click at [695, 372] on select "Please Select Ground Shipping (+$15.55) 3 Day Shipping Service (+$18.79) 2 Day …" at bounding box center [617, 367] width 233 height 25
click at [501, 355] on select "Please Select Ground Shipping (+$15.55) 3 Day Shipping Service (+$18.79) 2 Day …" at bounding box center [617, 367] width 233 height 25
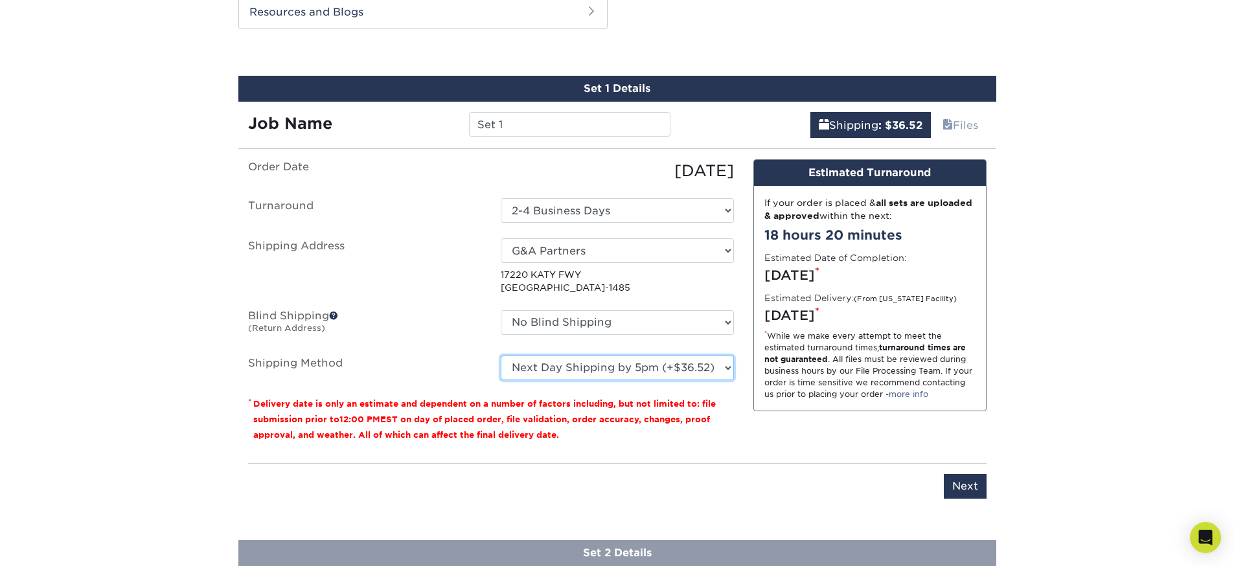
click at [677, 367] on select "Please Select Ground Shipping (+$15.55) 3 Day Shipping Service (+$18.79) 2 Day …" at bounding box center [617, 367] width 233 height 25
click at [501, 355] on select "Please Select Ground Shipping (+$15.55) 3 Day Shipping Service (+$18.79) 2 Day …" at bounding box center [617, 367] width 233 height 25
click at [668, 370] on select "Please Select Ground Shipping (+$15.55) 3 Day Shipping Service (+$18.79) 2 Day …" at bounding box center [617, 367] width 233 height 25
select select "13"
click at [501, 355] on select "Please Select Ground Shipping (+$15.55) 3 Day Shipping Service (+$18.79) 2 Day …" at bounding box center [617, 367] width 233 height 25
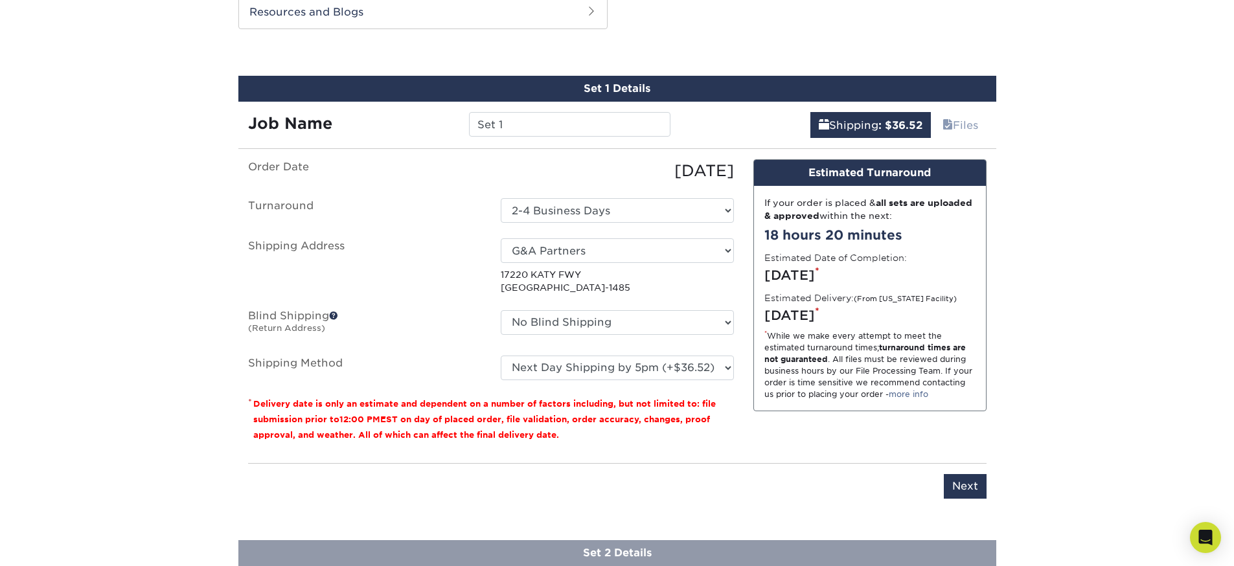
click at [751, 433] on div "Design Estimated Turnaround If your order is placed & all sets are uploaded & a…" at bounding box center [869, 305] width 253 height 293
click at [705, 359] on select "Please Select Ground Shipping (+$15.55) 3 Day Shipping Service (+$18.79) 2 Day …" at bounding box center [617, 367] width 233 height 25
click at [826, 449] on div "Design Estimated Turnaround If your order is placed & all sets are uploaded & a…" at bounding box center [869, 305] width 253 height 293
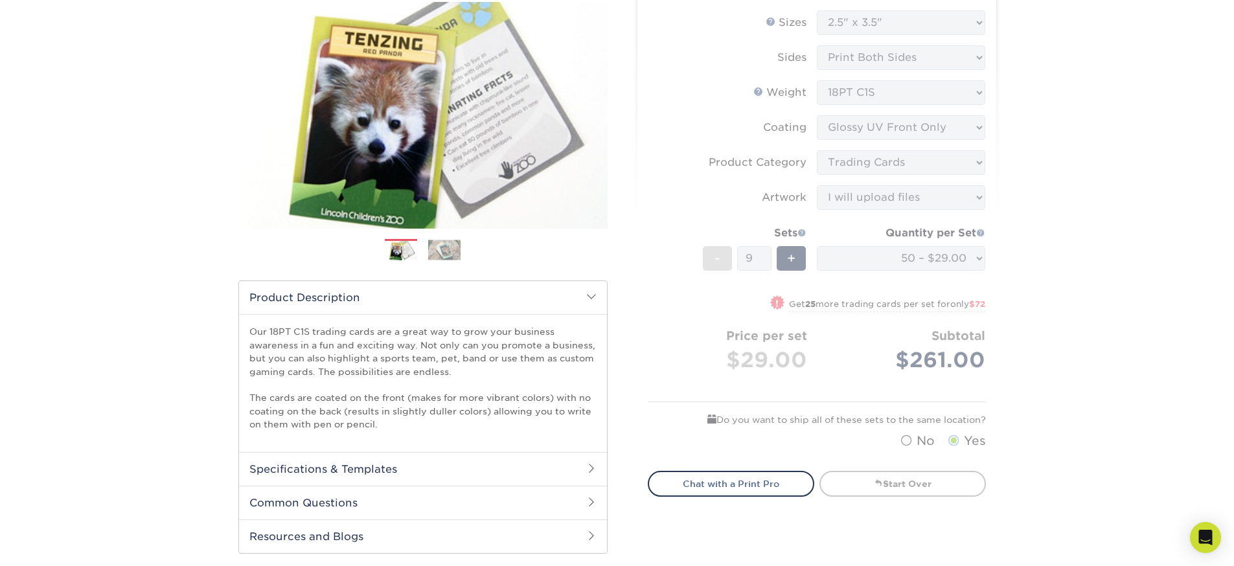
scroll to position [0, 0]
